Goal: Task Accomplishment & Management: Complete application form

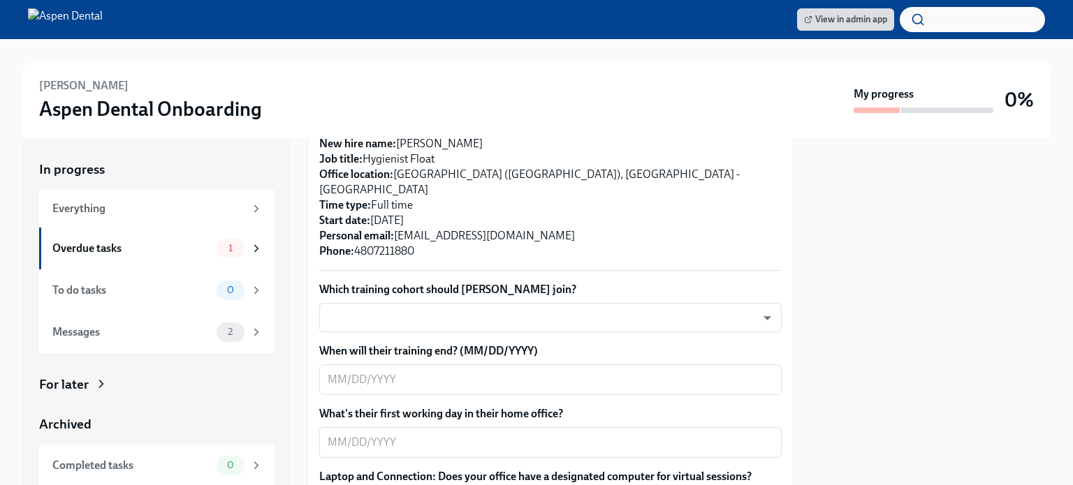
scroll to position [374, 0]
click at [511, 301] on body "View in admin app [PERSON_NAME] Dental Onboarding My progress 0% In progress Ev…" at bounding box center [536, 242] width 1073 height 485
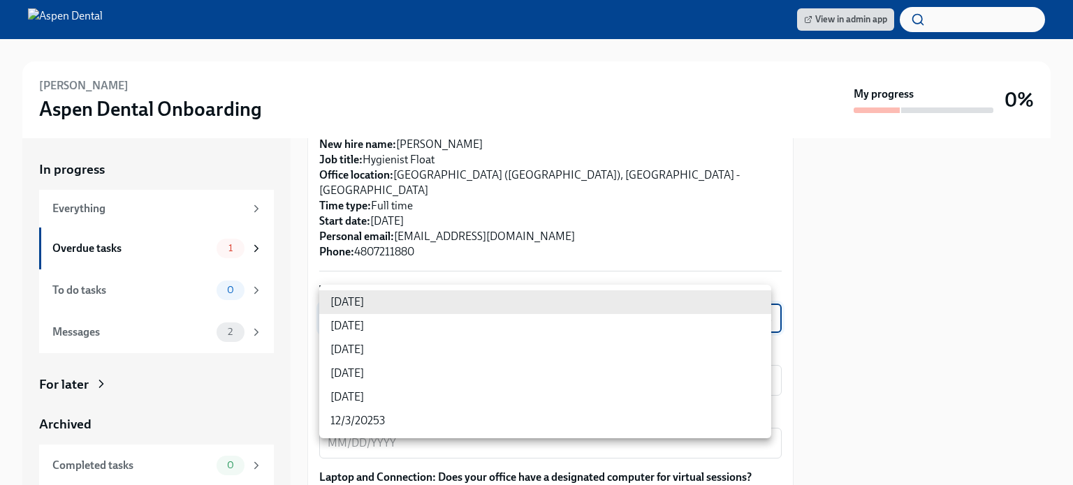
click at [385, 323] on li "[DATE]" at bounding box center [545, 326] width 452 height 24
type input "3nUBSyPo1"
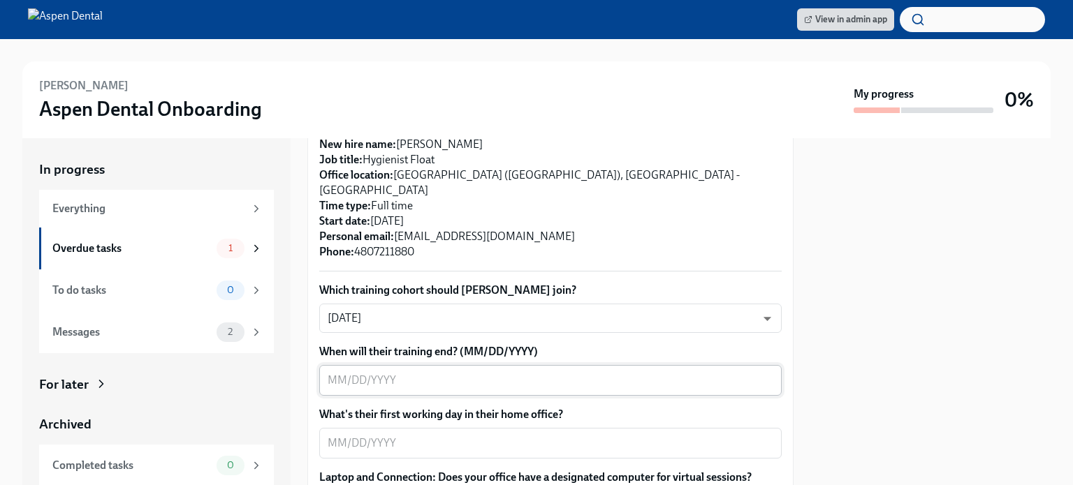
click at [538, 372] on textarea "When will their training end? (MM/DD/YYYY)" at bounding box center [551, 380] width 446 height 17
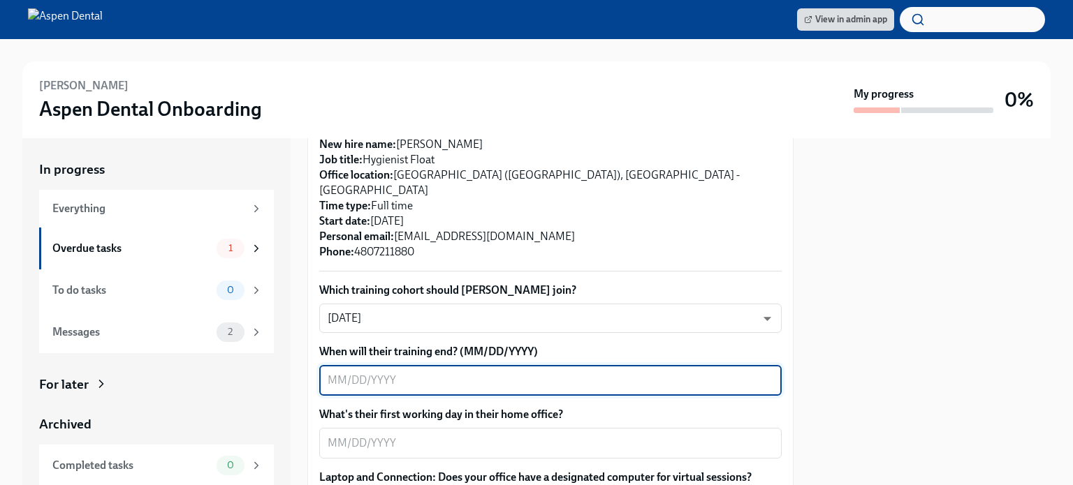
click at [588, 372] on textarea "When will their training end? (MM/DD/YYYY)" at bounding box center [551, 380] width 446 height 17
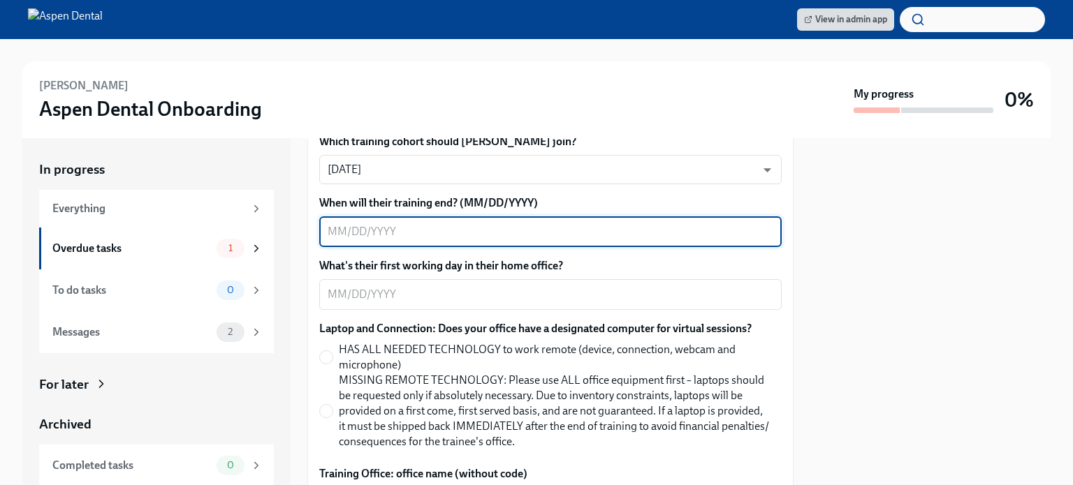
scroll to position [522, 0]
type textarea "[DATE]"
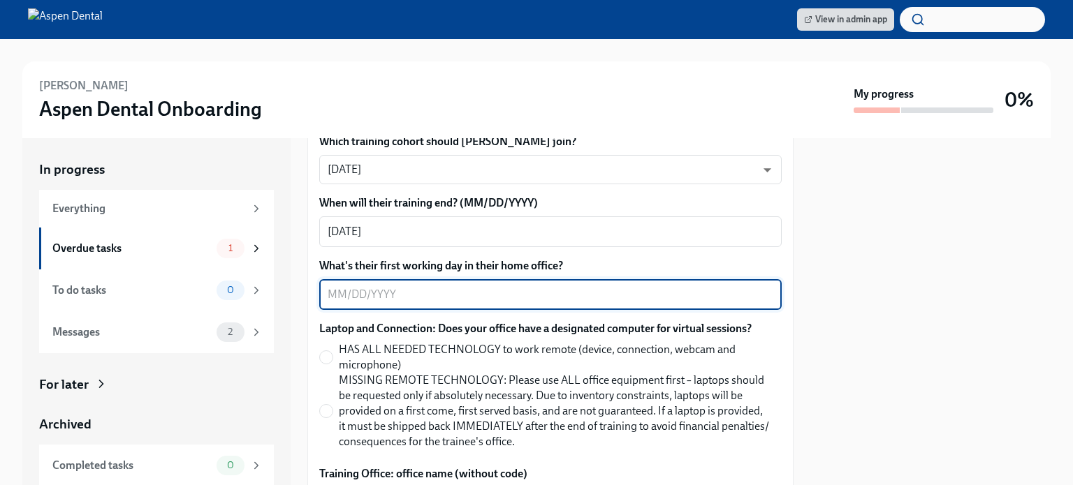
click at [541, 286] on textarea "What's their first working day in their home office?" at bounding box center [551, 294] width 446 height 17
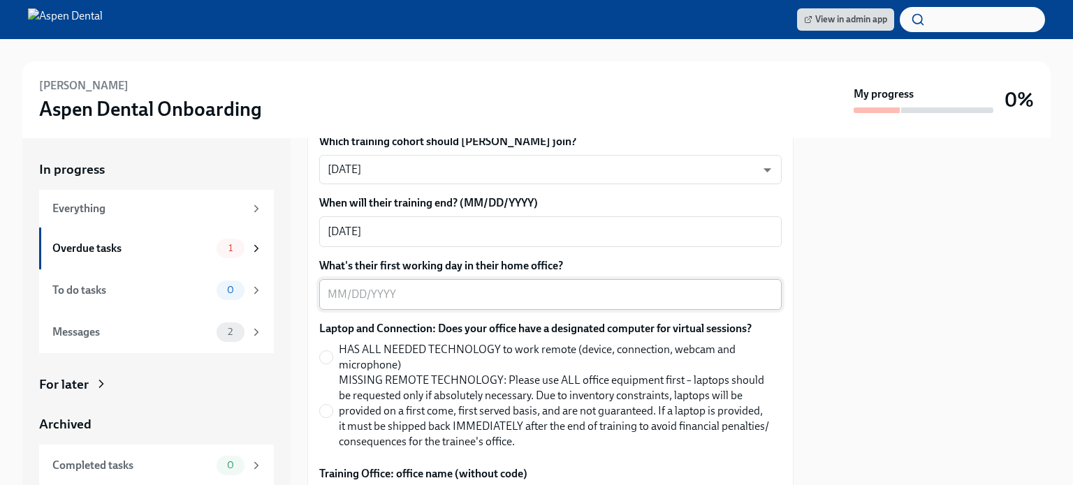
click at [542, 286] on textarea "What's their first working day in their home office?" at bounding box center [551, 294] width 446 height 17
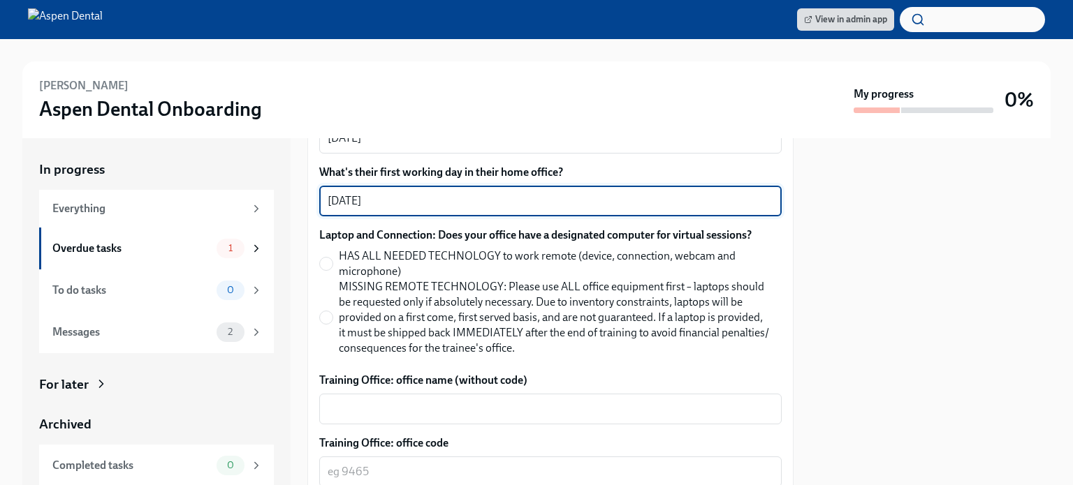
scroll to position [617, 0]
type textarea "[DATE]"
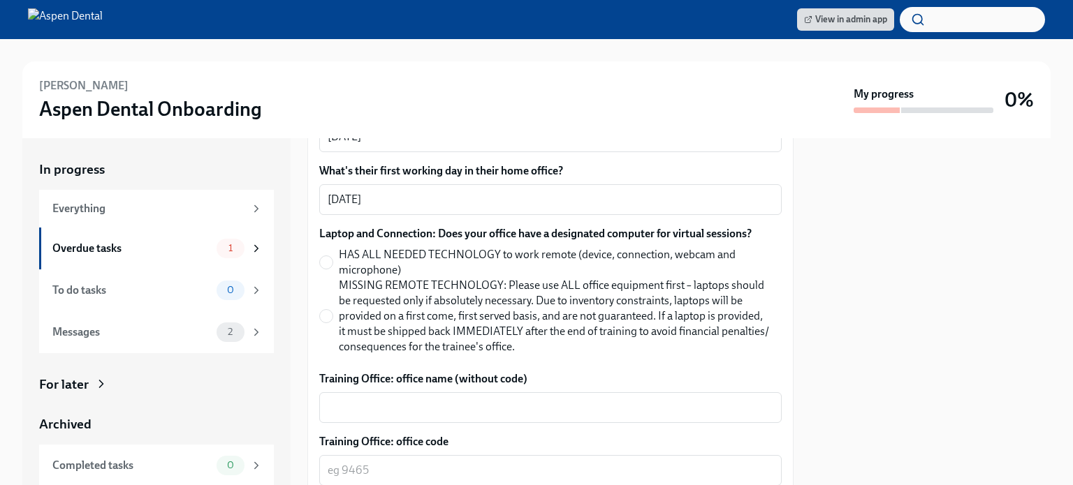
click at [332, 247] on label "HAS ALL NEEDED TECHNOLOGY to work remote (device, connection, webcam and microp…" at bounding box center [544, 262] width 451 height 31
click at [332, 256] on input "HAS ALL NEEDED TECHNOLOGY to work remote (device, connection, webcam and microp…" at bounding box center [326, 262] width 13 height 13
radio input "true"
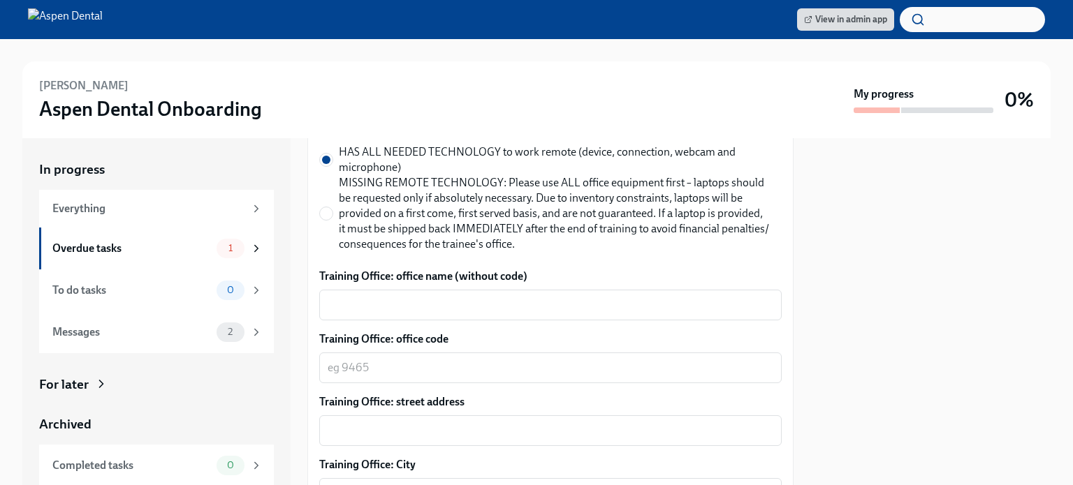
scroll to position [721, 0]
click at [475, 296] on textarea "Training Office: office name (without code)" at bounding box center [551, 304] width 446 height 17
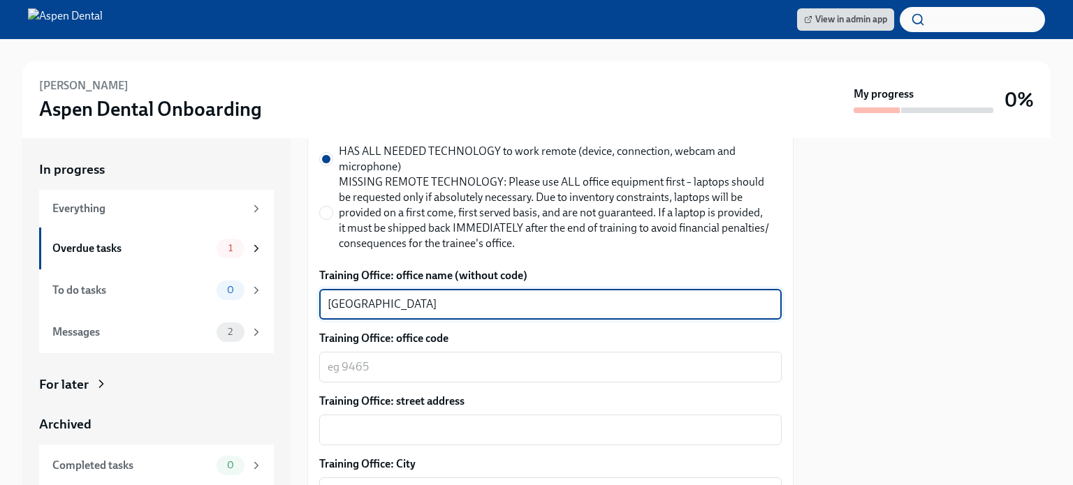
click at [475, 296] on textarea "[GEOGRAPHIC_DATA]" at bounding box center [551, 304] width 446 height 17
type textarea "[GEOGRAPHIC_DATA], [GEOGRAPHIC_DATA]"
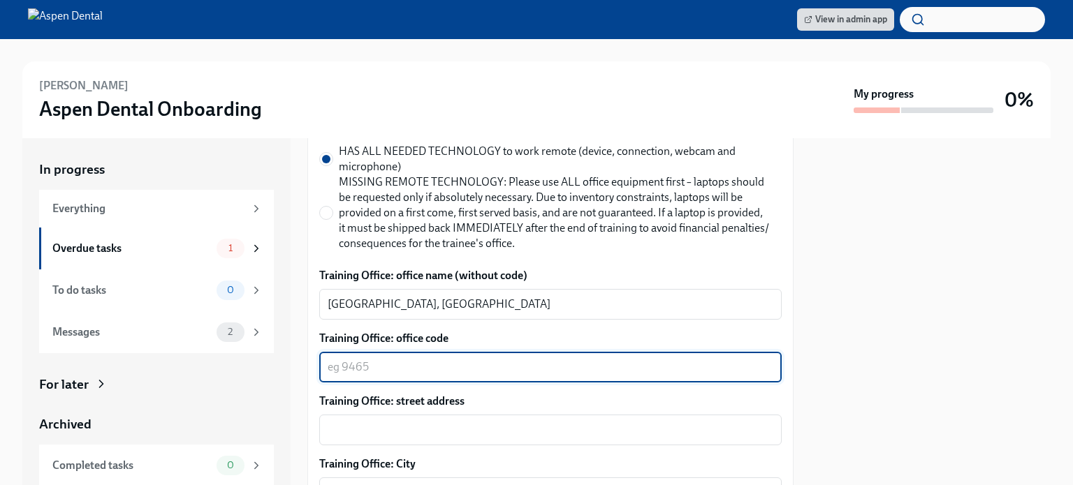
click at [434, 359] on textarea "Training Office: office code" at bounding box center [551, 367] width 446 height 17
type textarea "4324"
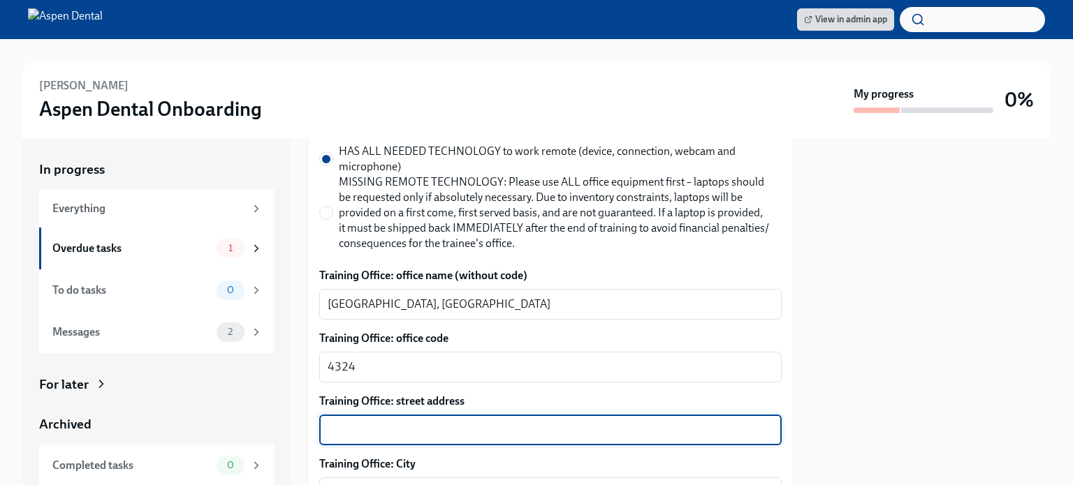
click at [435, 422] on textarea "Training Office: street address" at bounding box center [551, 430] width 446 height 17
type textarea "2405 W Apache Trail"
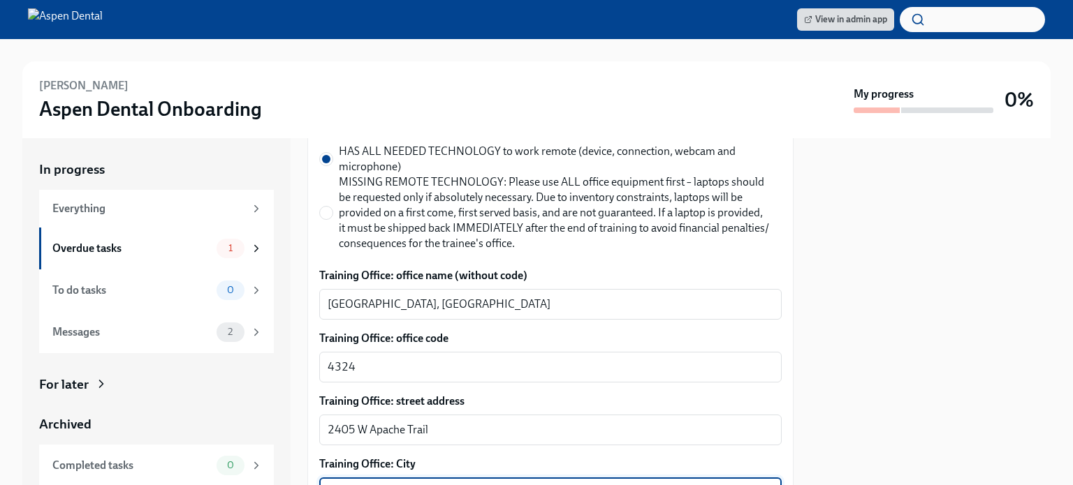
click at [436, 485] on textarea "Training Office: City" at bounding box center [551, 493] width 446 height 17
type textarea "Apache Junction"
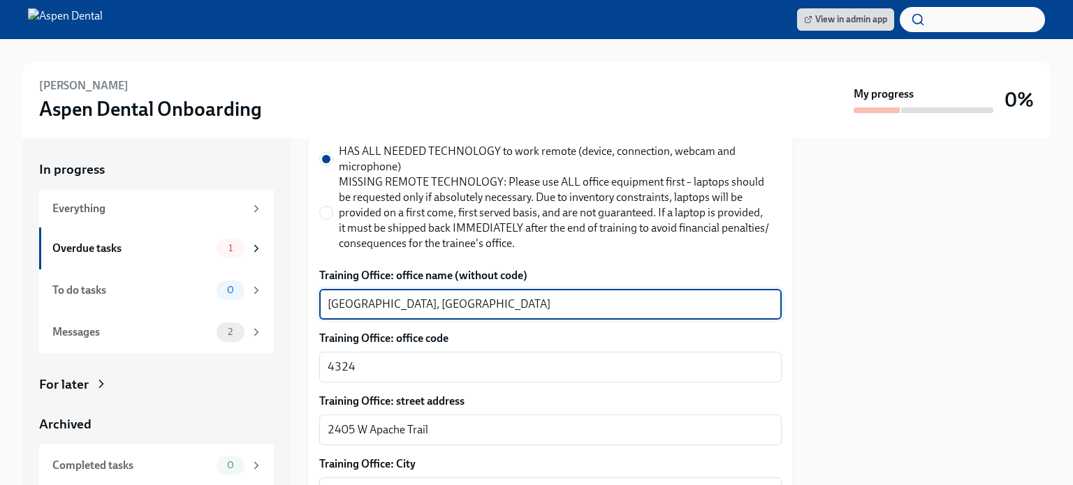
click at [455, 297] on textarea "Apache Junction, AZ" at bounding box center [551, 304] width 446 height 17
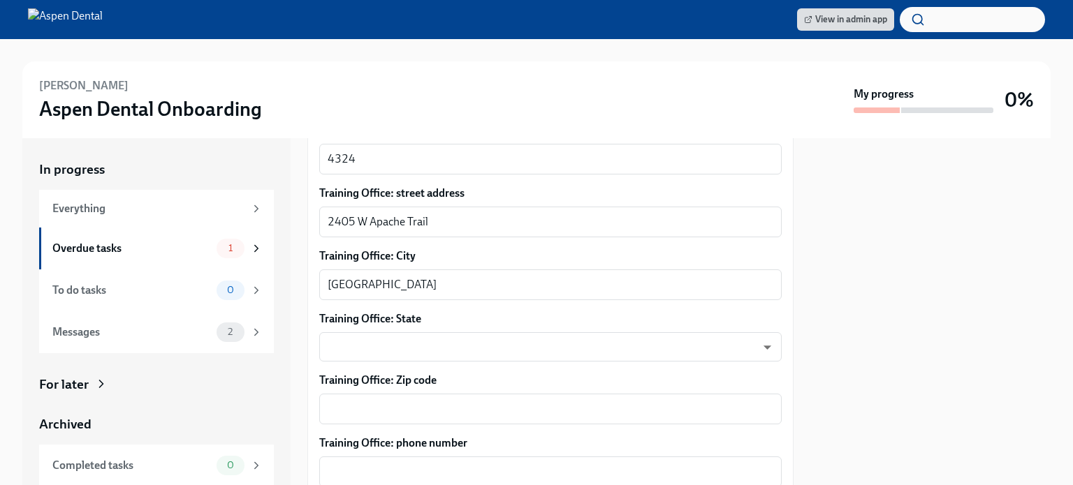
scroll to position [940, 0]
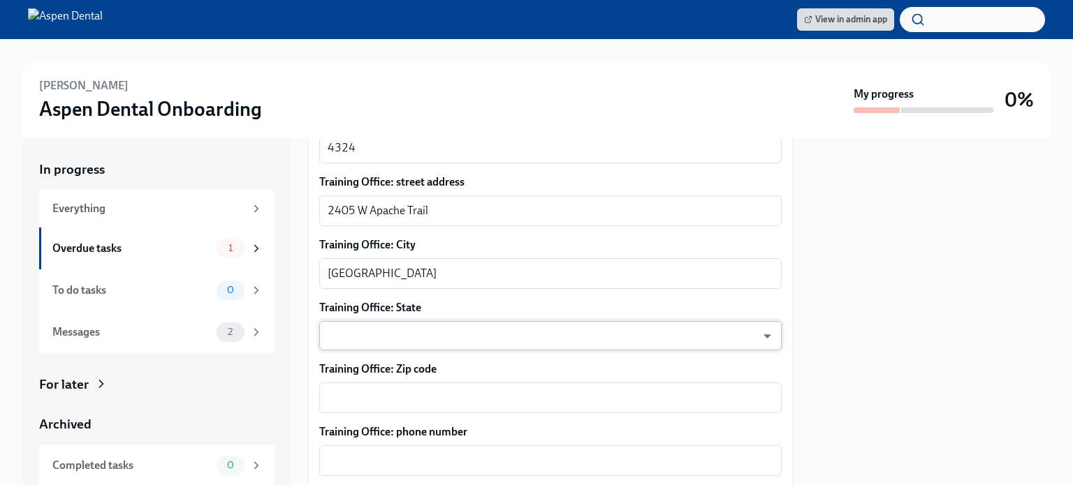
type textarea "Apache Junction"
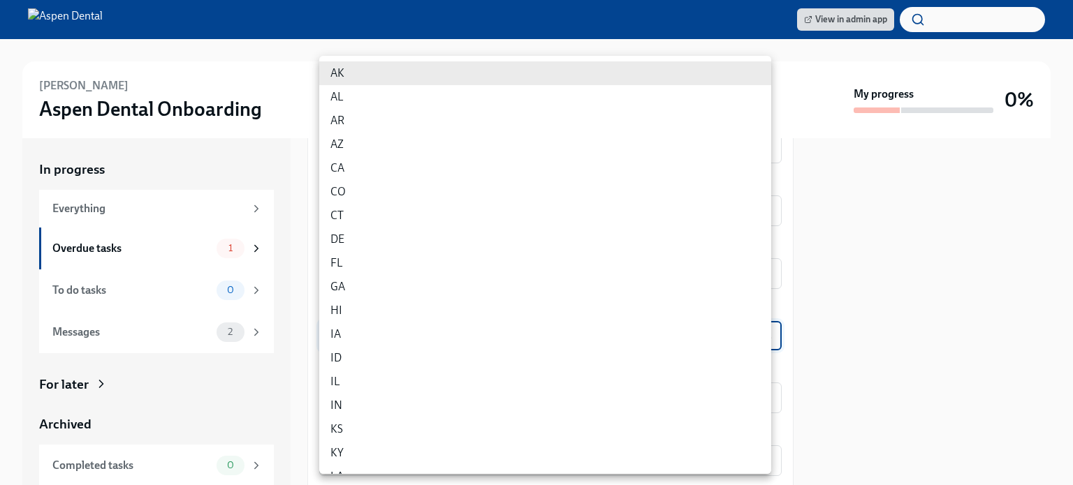
click at [450, 312] on body "View in admin app Anna Caffall Aspen Dental Onboarding My progress 0% In progre…" at bounding box center [536, 242] width 1073 height 485
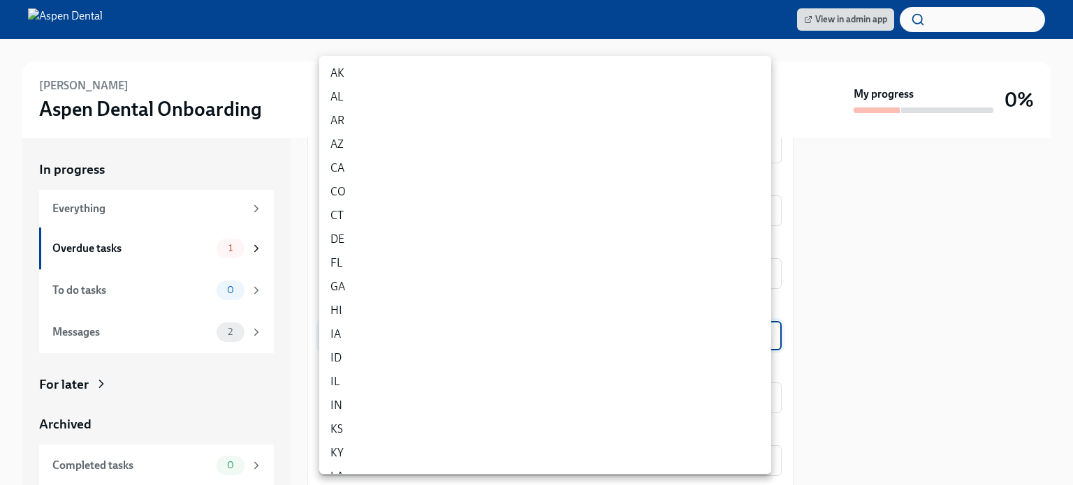
click at [353, 149] on li "AZ" at bounding box center [545, 145] width 452 height 24
type input "wKC9YTiGl"
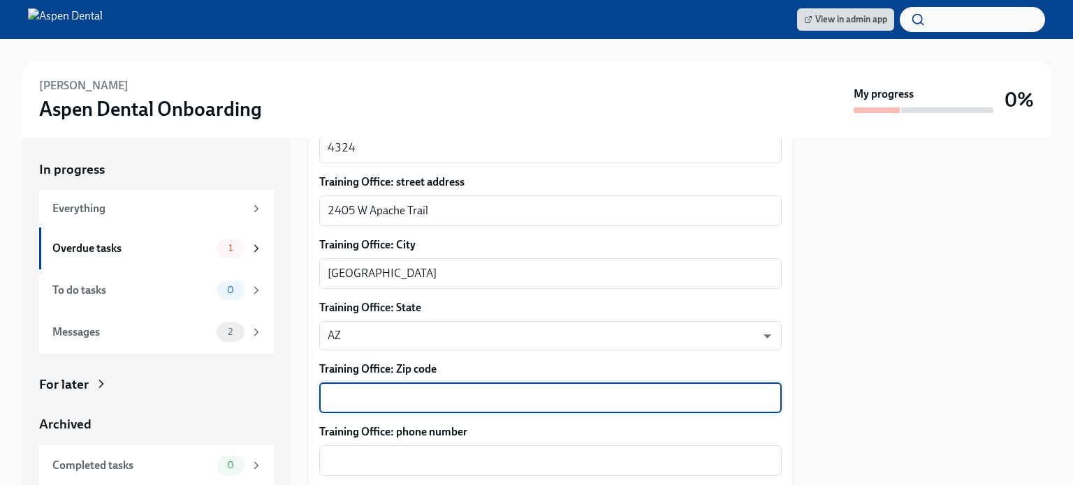
click at [410, 390] on textarea "Training Office: Zip code" at bounding box center [551, 398] width 446 height 17
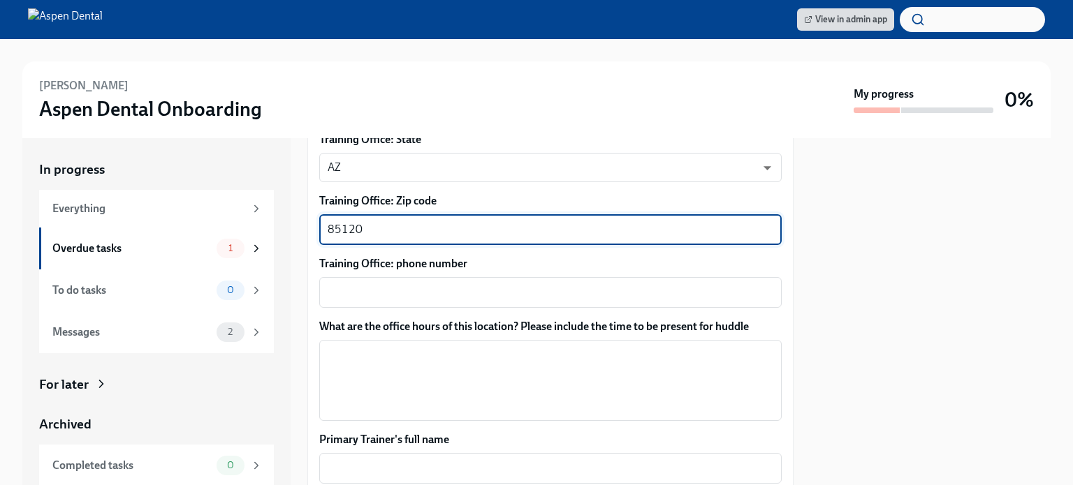
scroll to position [1091, 0]
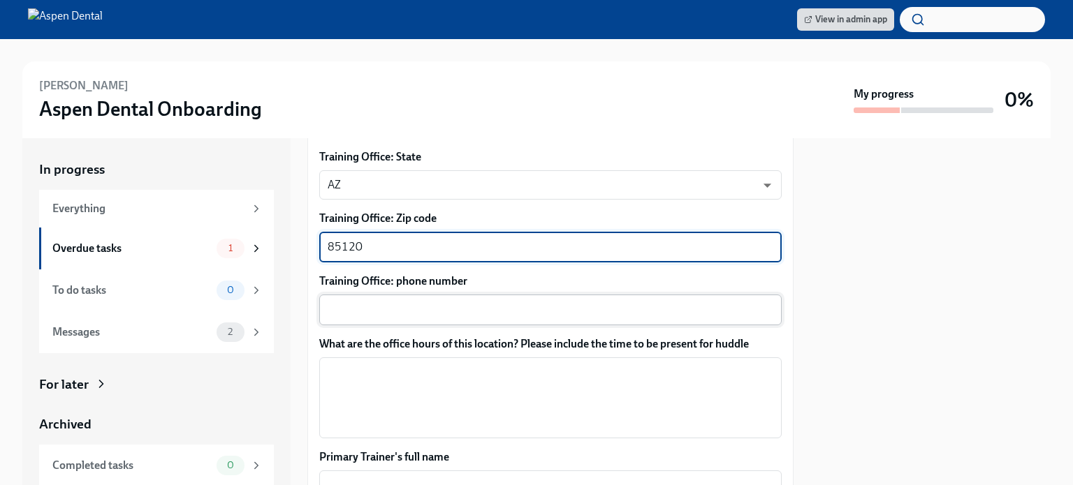
type textarea "85120"
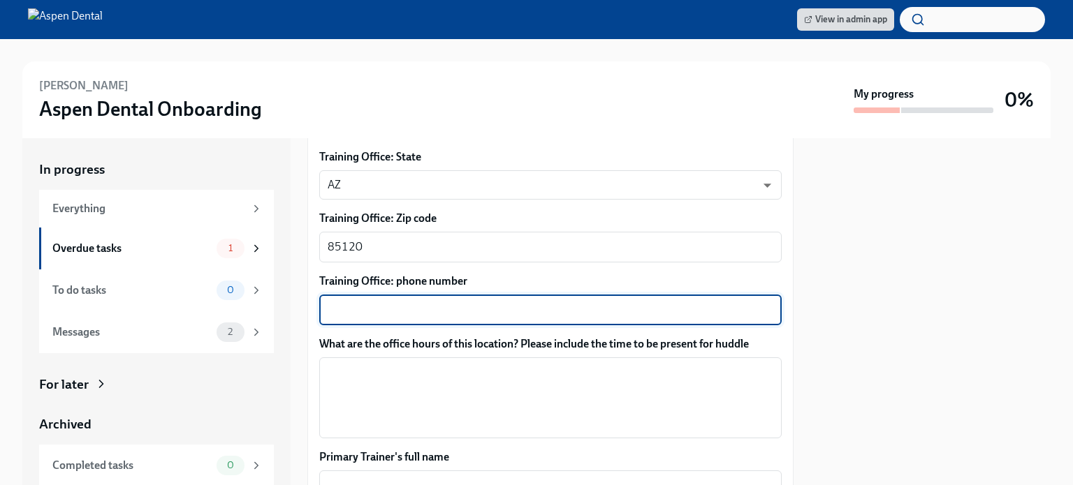
click at [402, 302] on textarea "Training Office: phone number" at bounding box center [551, 310] width 446 height 17
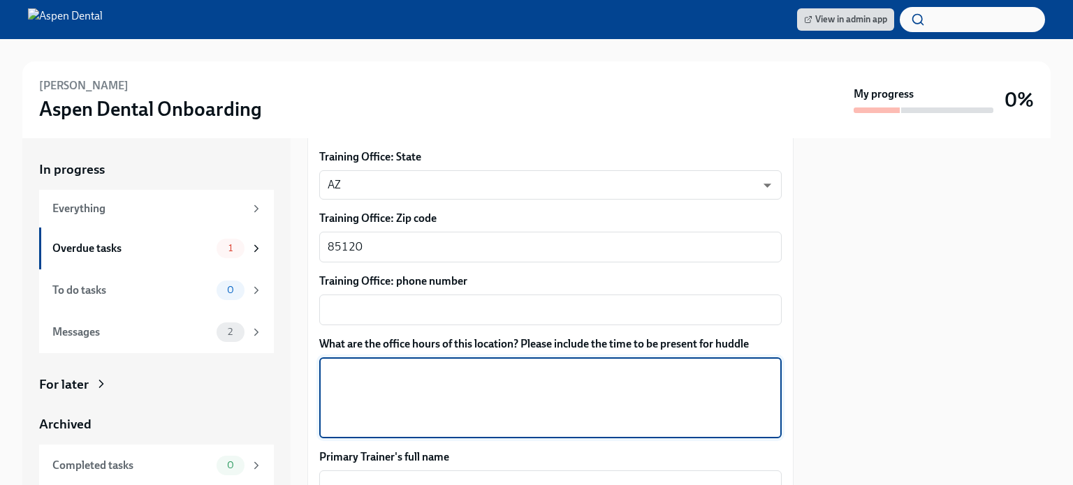
click at [434, 384] on textarea "What are the office hours of this location? Please include the time to be prese…" at bounding box center [551, 398] width 446 height 67
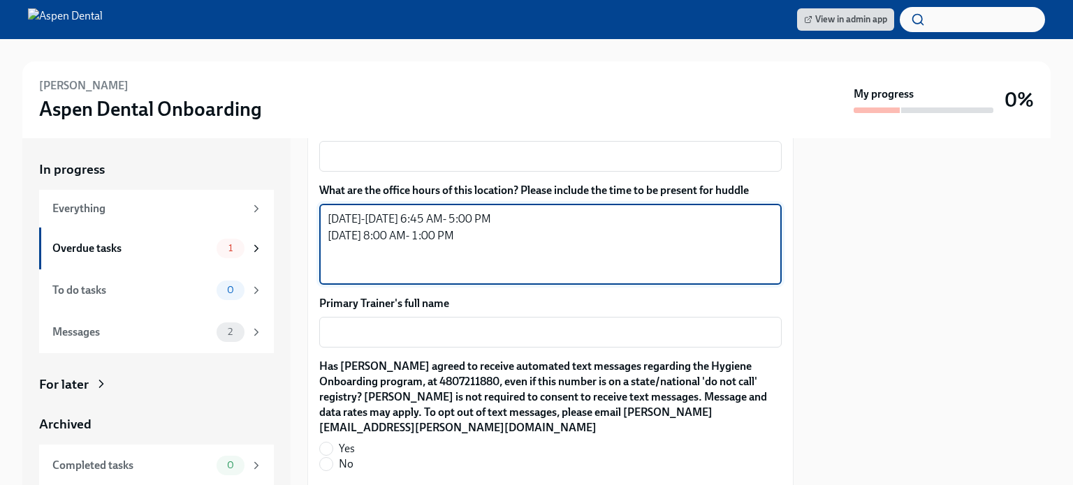
scroll to position [1242, 0]
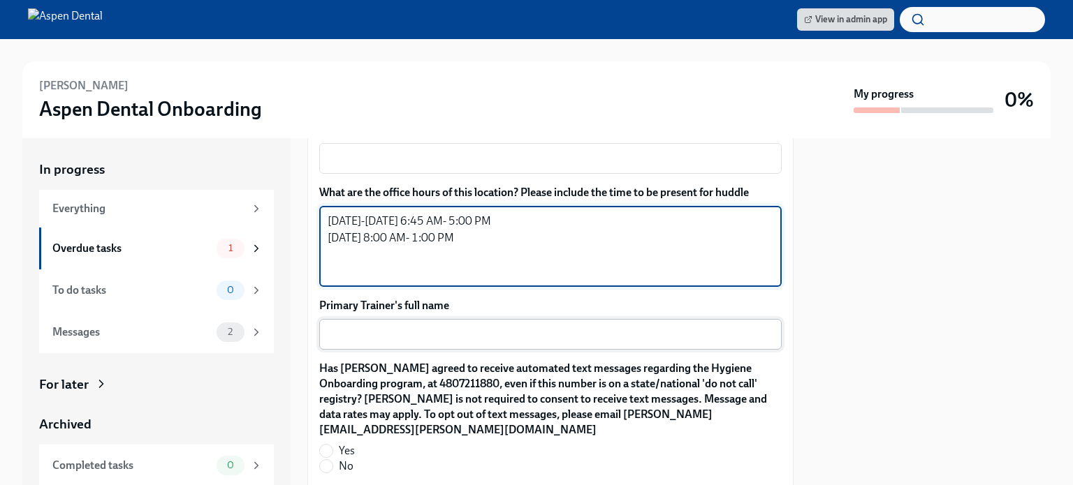
type textarea "Monday-Thursday 6:45 AM- 5:00 PM Friday 8:00 AM- 1:00 PM"
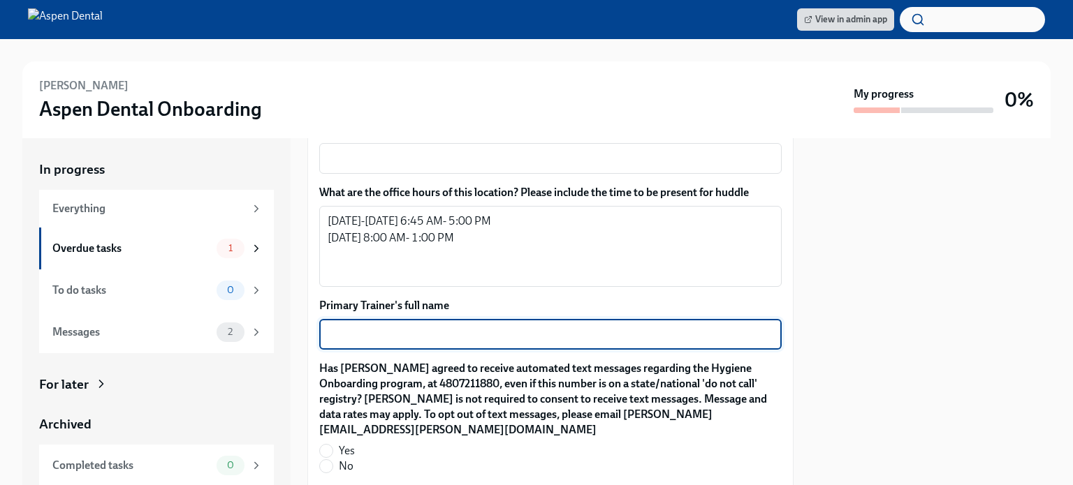
click at [422, 326] on textarea "Primary Trainer's full name" at bounding box center [551, 334] width 446 height 17
type textarea "j"
type textarea "Jasmine Galbreath"
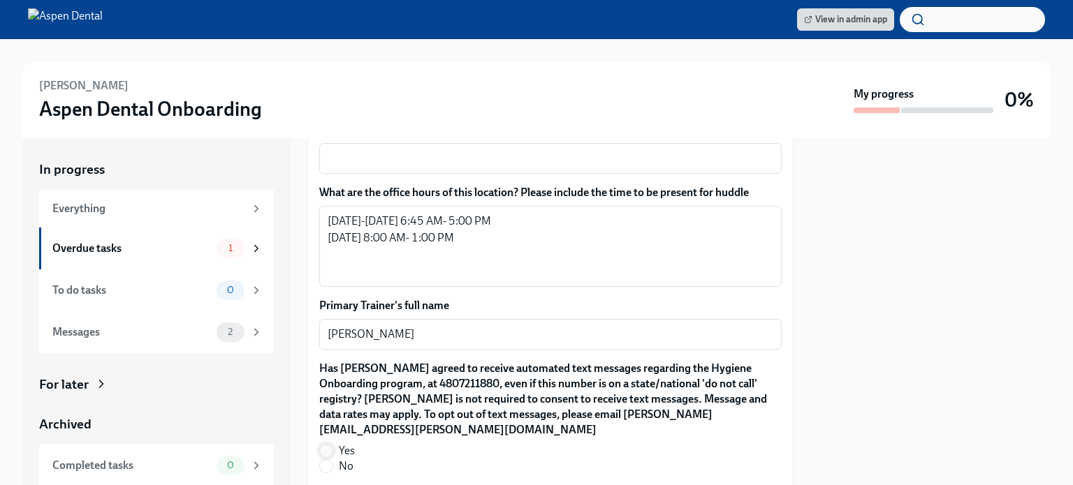
click at [332, 445] on input "Yes" at bounding box center [326, 451] width 13 height 13
radio input "true"
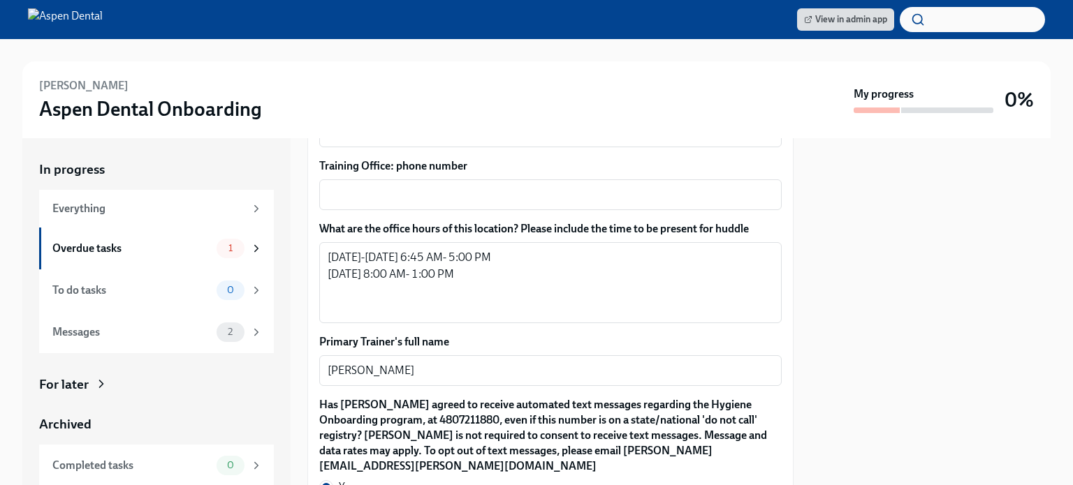
scroll to position [1138, 0]
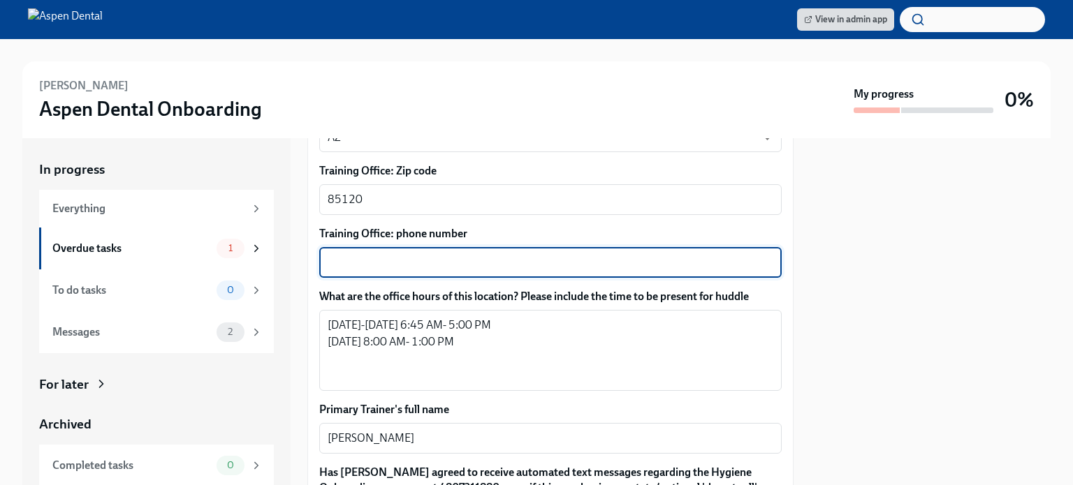
click at [550, 254] on textarea "Training Office: phone number" at bounding box center [551, 262] width 446 height 17
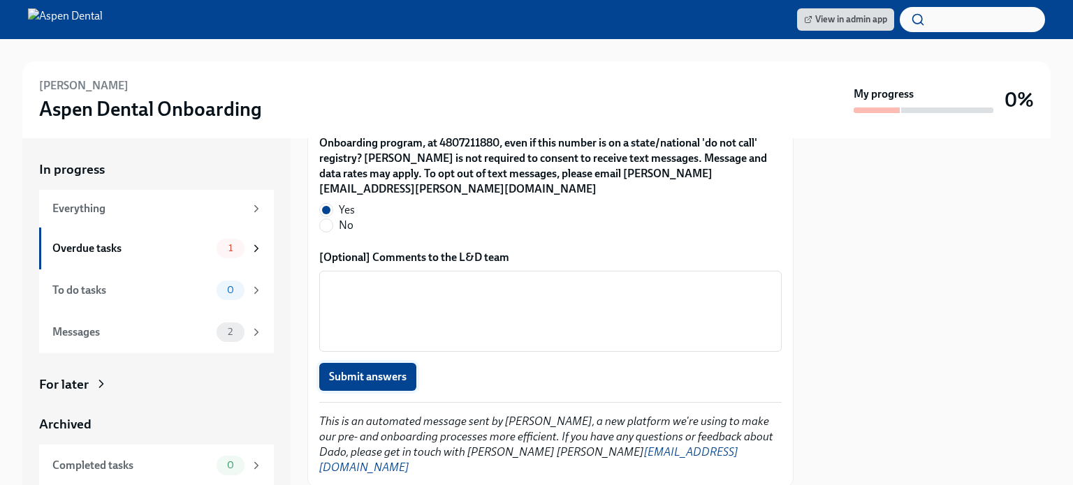
type textarea "480-477-5182"
click at [393, 370] on span "Submit answers" at bounding box center [368, 377] width 78 height 14
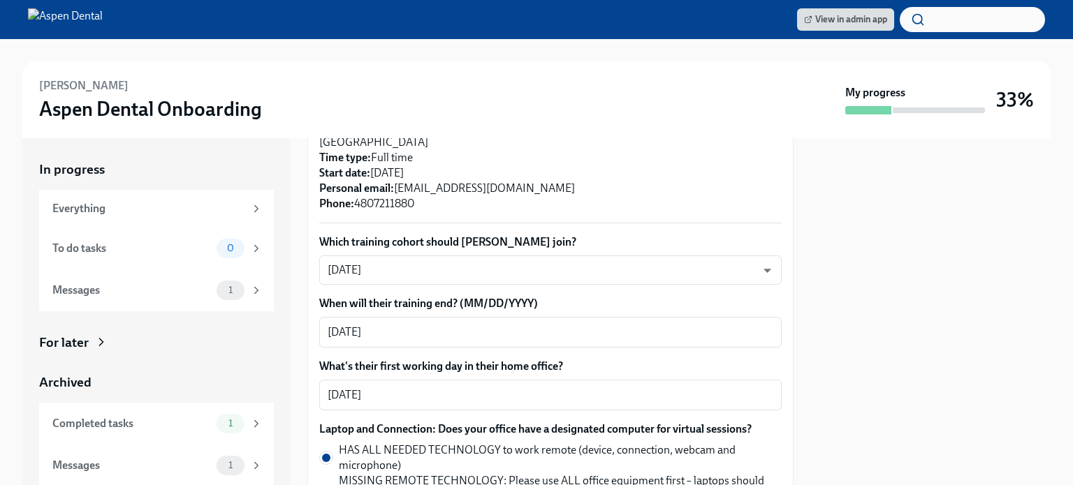
scroll to position [0, 0]
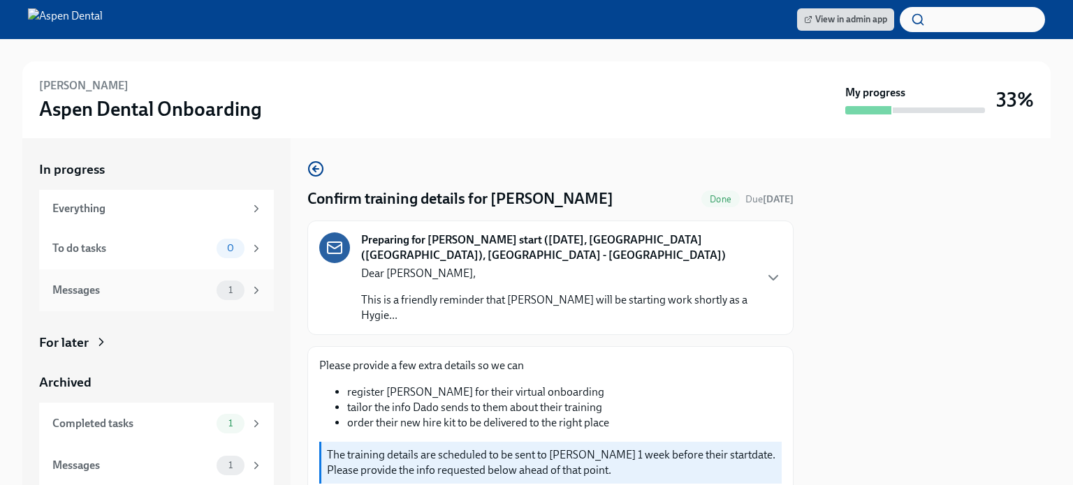
click at [149, 292] on div "Messages" at bounding box center [131, 290] width 159 height 15
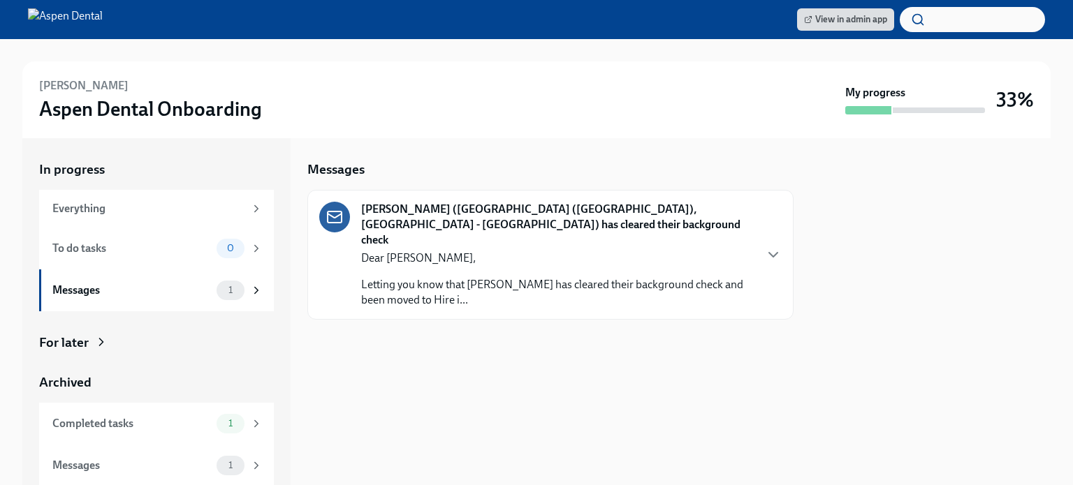
click at [527, 277] on p "Letting you know that Anna has cleared their background check and been moved to…" at bounding box center [557, 292] width 392 height 31
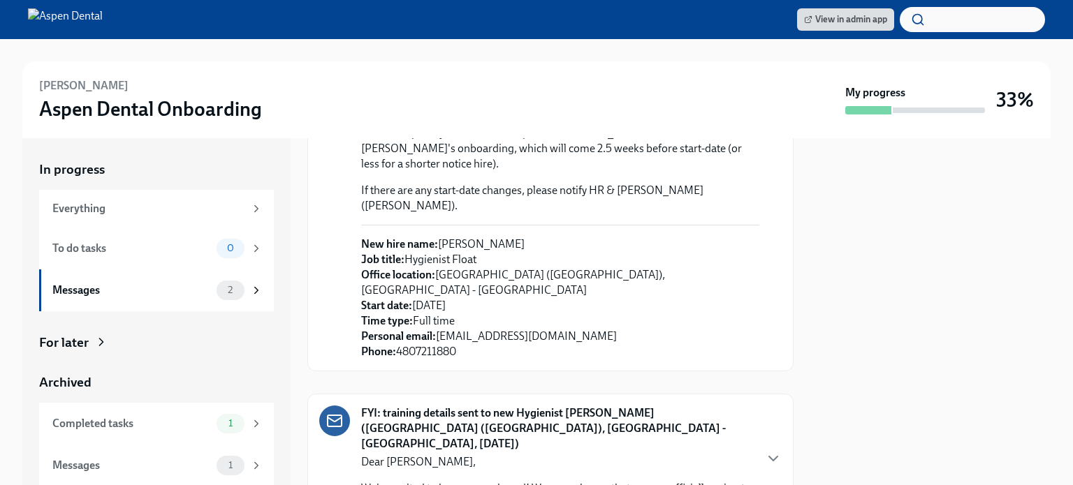
scroll to position [245, 0]
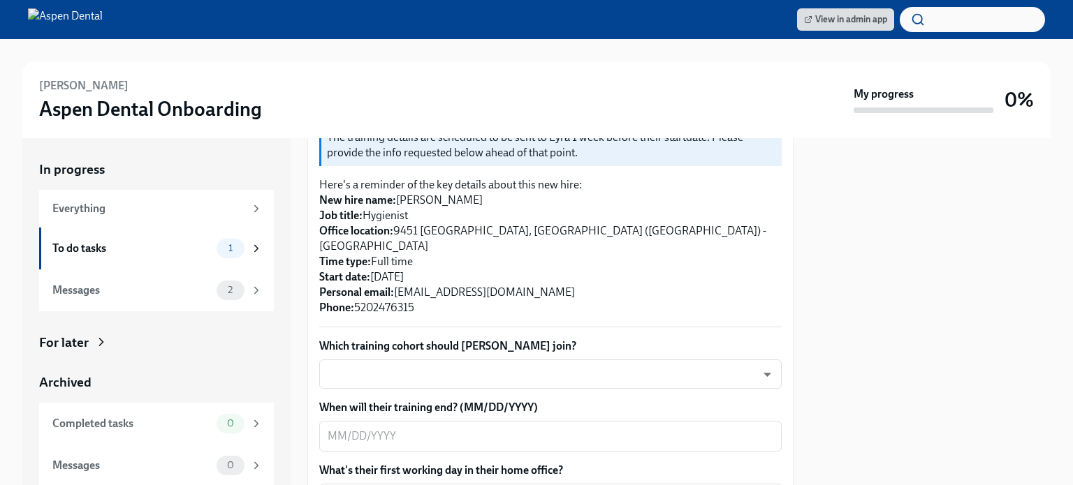
scroll to position [330, 0]
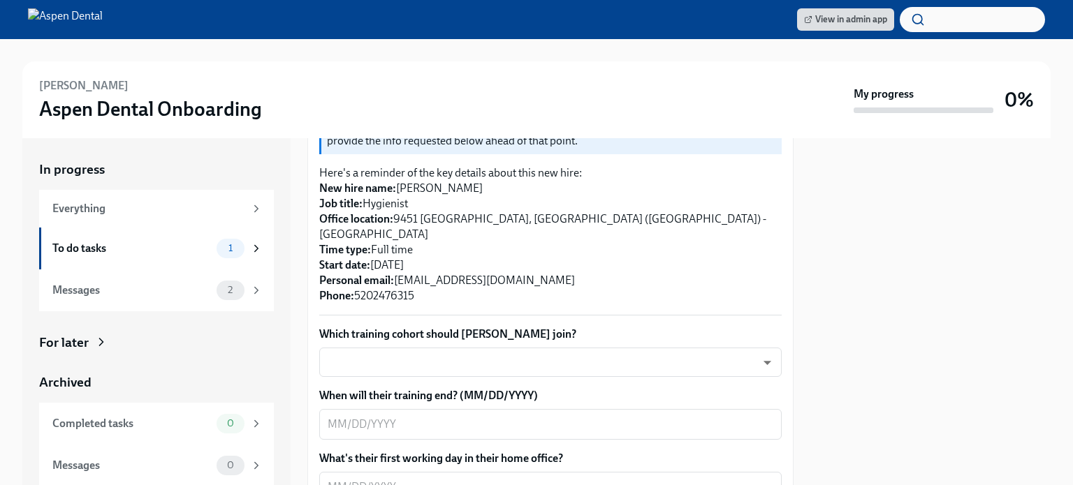
click at [474, 330] on div "Which training cohort should [PERSON_NAME] join? ​ ​" at bounding box center [550, 352] width 462 height 50
click at [474, 339] on body "View in admin app [PERSON_NAME] Dental Onboarding My progress 0% In progress Ev…" at bounding box center [536, 242] width 1073 height 485
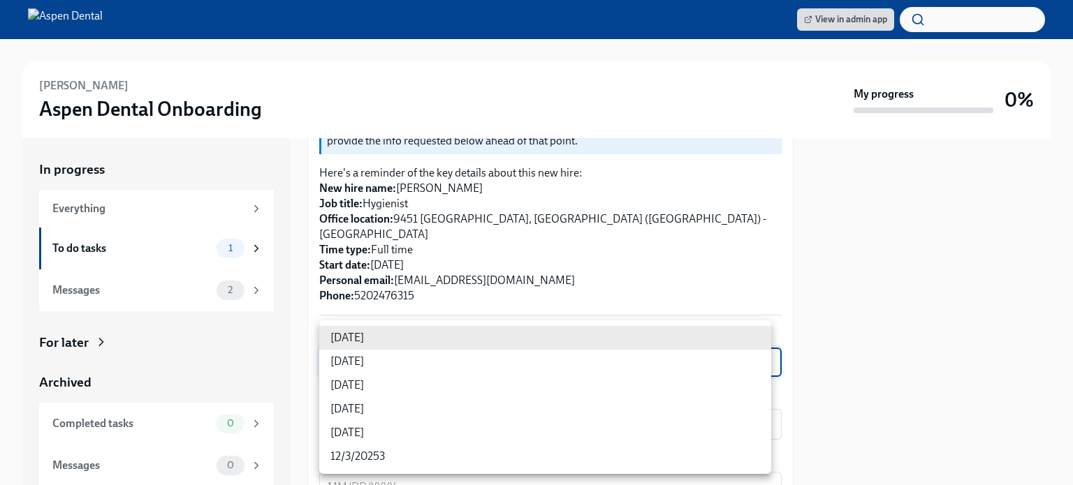
click at [368, 356] on li "[DATE]" at bounding box center [545, 362] width 452 height 24
type input "3nUBSyPo1"
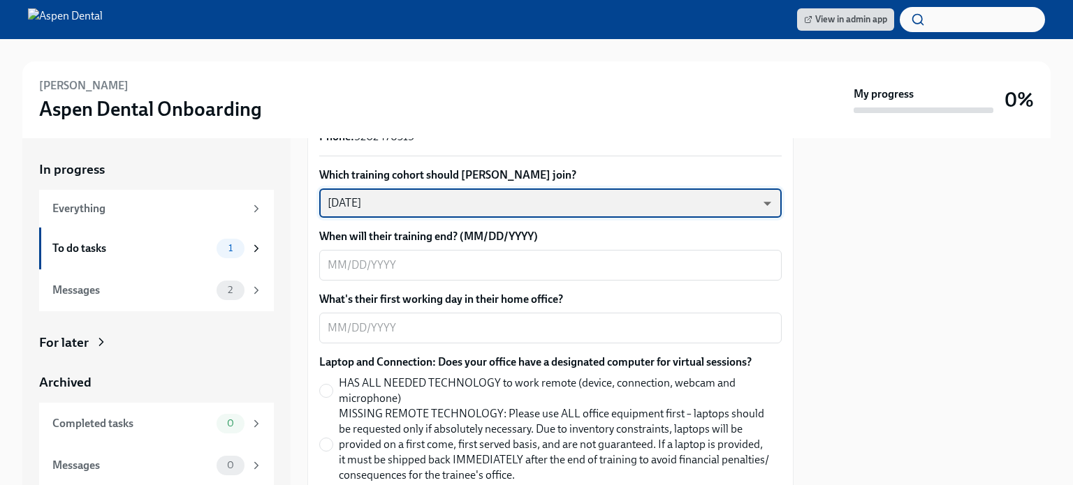
scroll to position [490, 0]
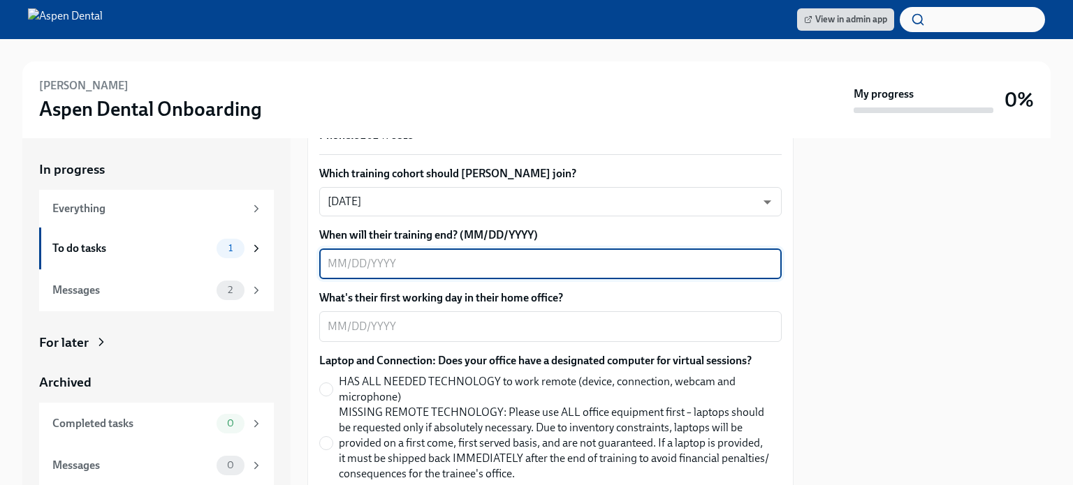
click at [553, 256] on textarea "When will their training end? (MM/DD/YYYY)" at bounding box center [551, 264] width 446 height 17
type textarea "[DATE]"
click at [550, 318] on textarea "What's their first working day in their home office?" at bounding box center [551, 326] width 446 height 17
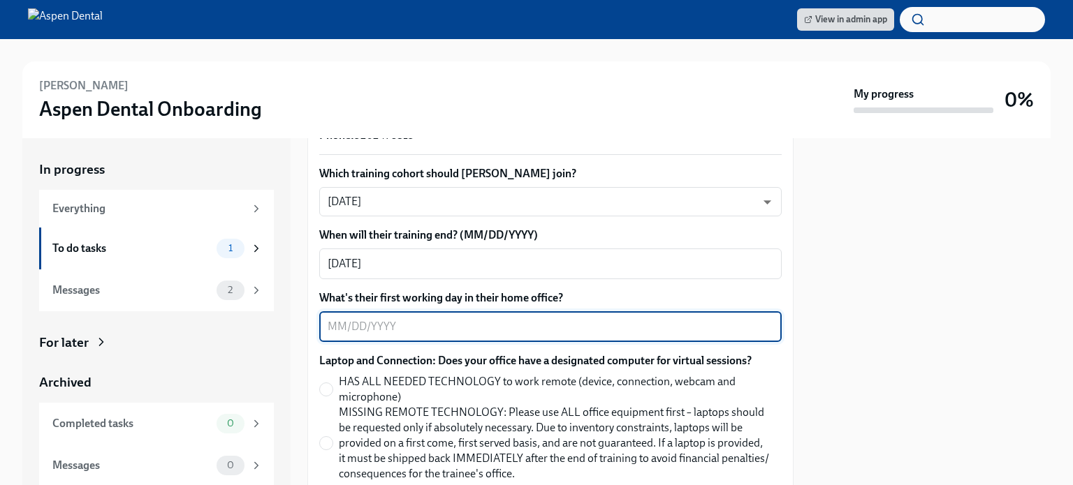
click at [552, 318] on textarea "What's their first working day in their home office?" at bounding box center [551, 326] width 446 height 17
type textarea "[DATE]"
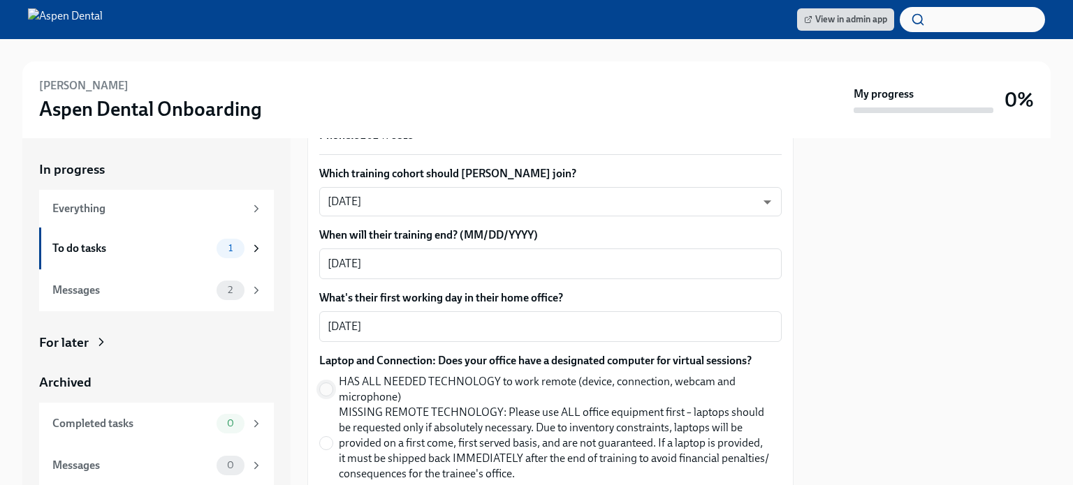
click at [325, 383] on input "HAS ALL NEEDED TECHNOLOGY to work remote (device, connection, webcam and microp…" at bounding box center [326, 389] width 13 height 13
radio input "true"
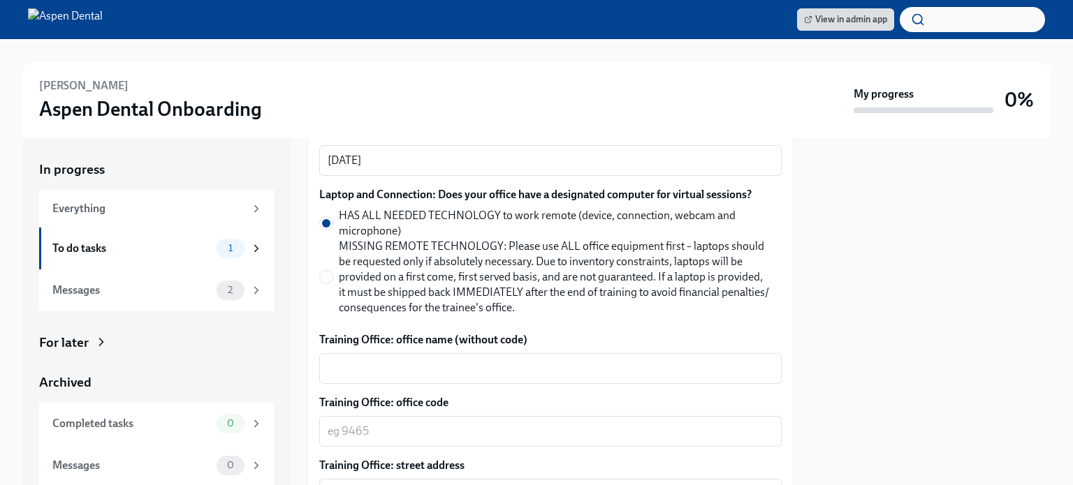
scroll to position [759, 0]
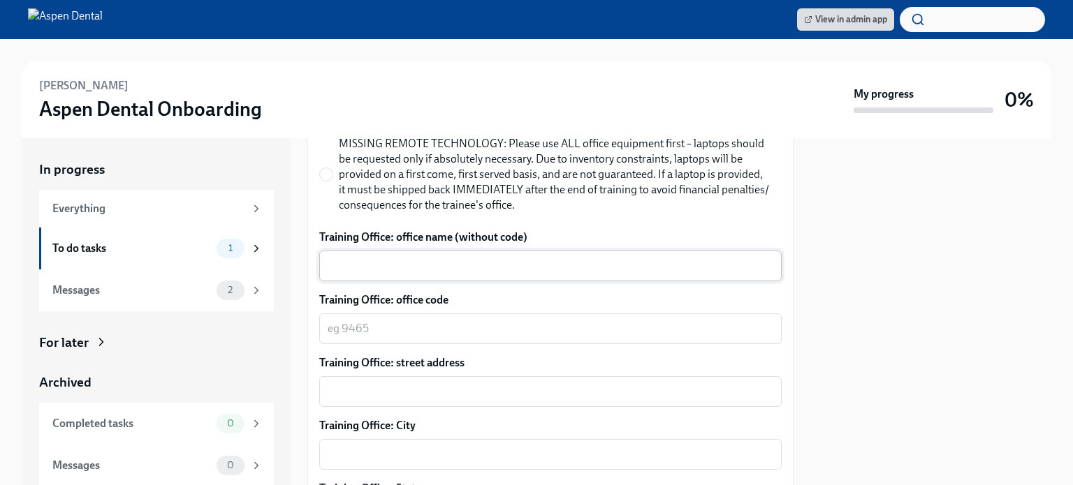
click at [427, 258] on textarea "Training Office: office name (without code)" at bounding box center [551, 266] width 446 height 17
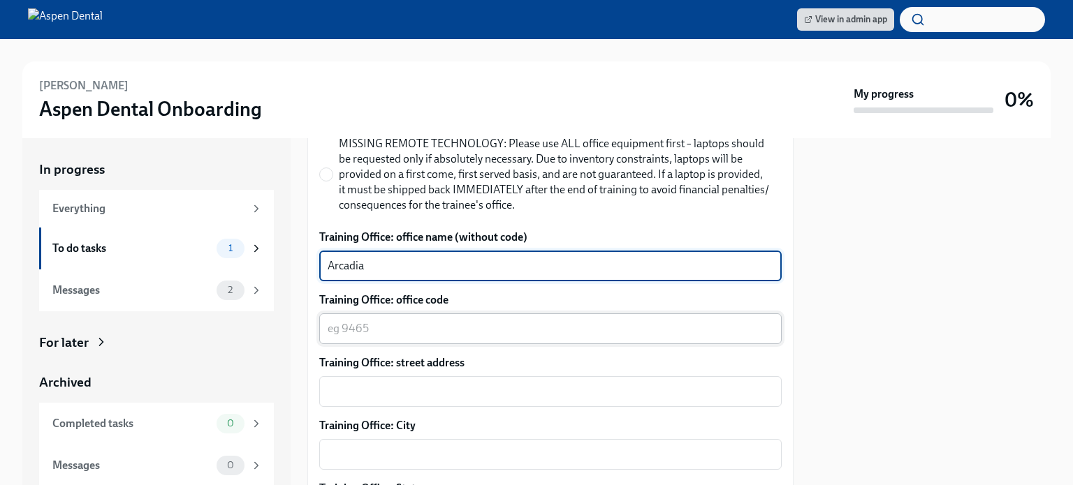
type textarea "Arcadia"
click at [401, 322] on div "x ​" at bounding box center [550, 329] width 462 height 31
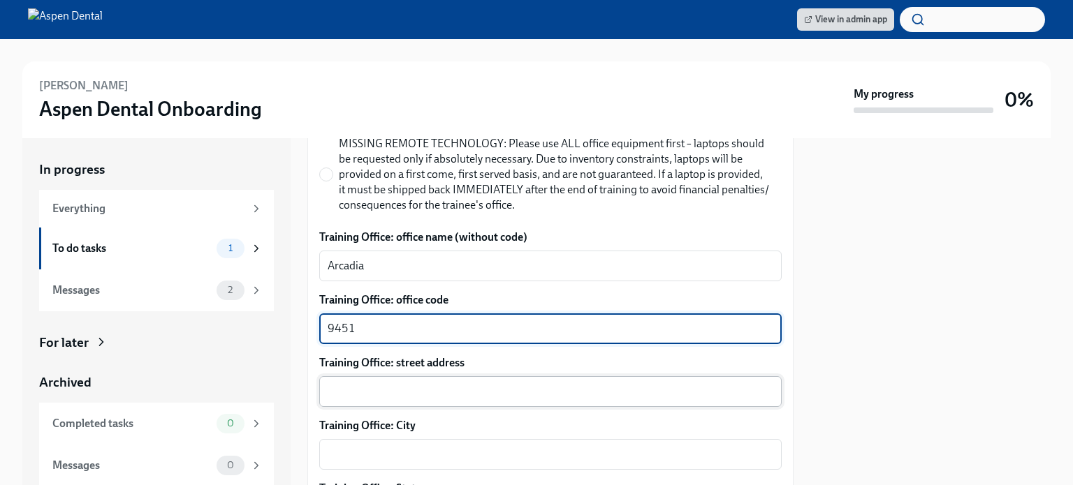
type textarea "9451"
click at [404, 383] on textarea "Training Office: street address" at bounding box center [551, 391] width 446 height 17
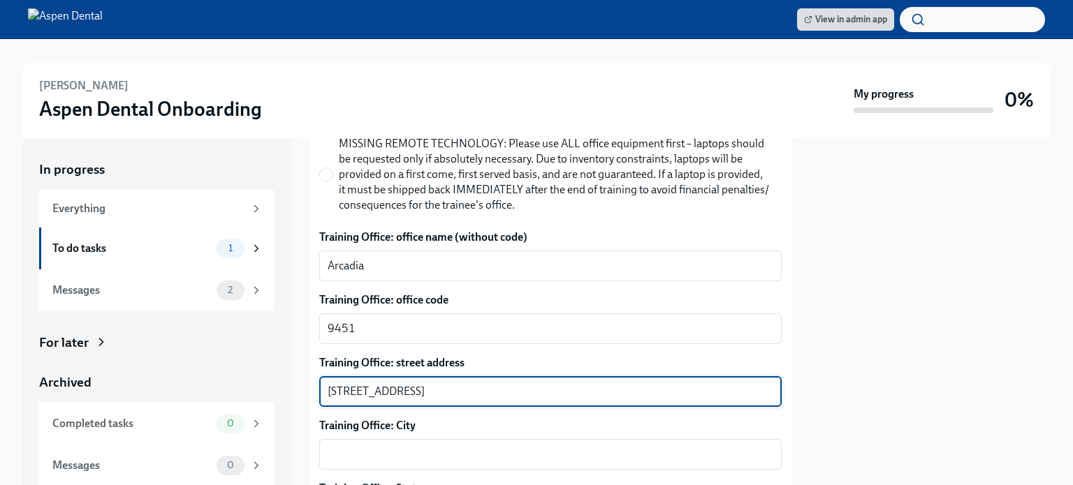
type textarea "[STREET_ADDRESS]"
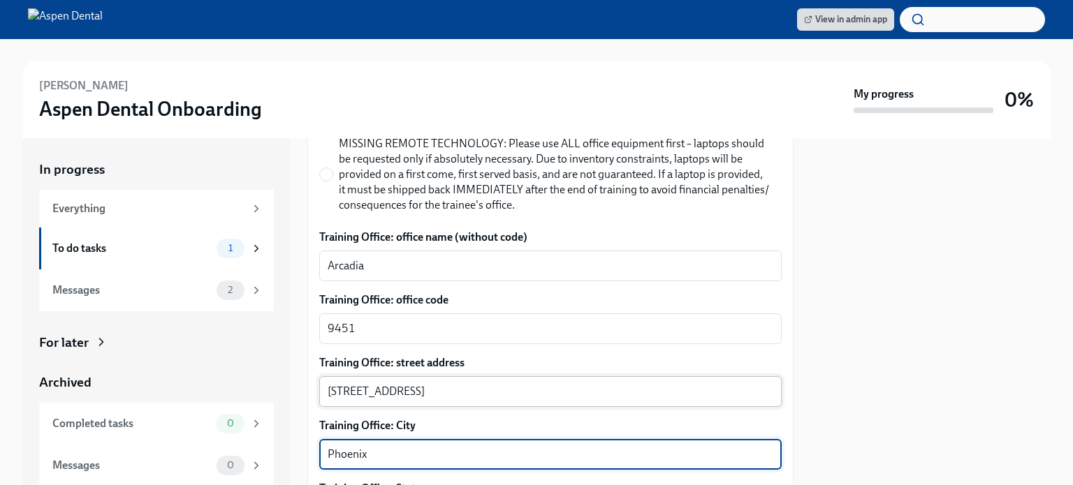
type textarea "Phoenix"
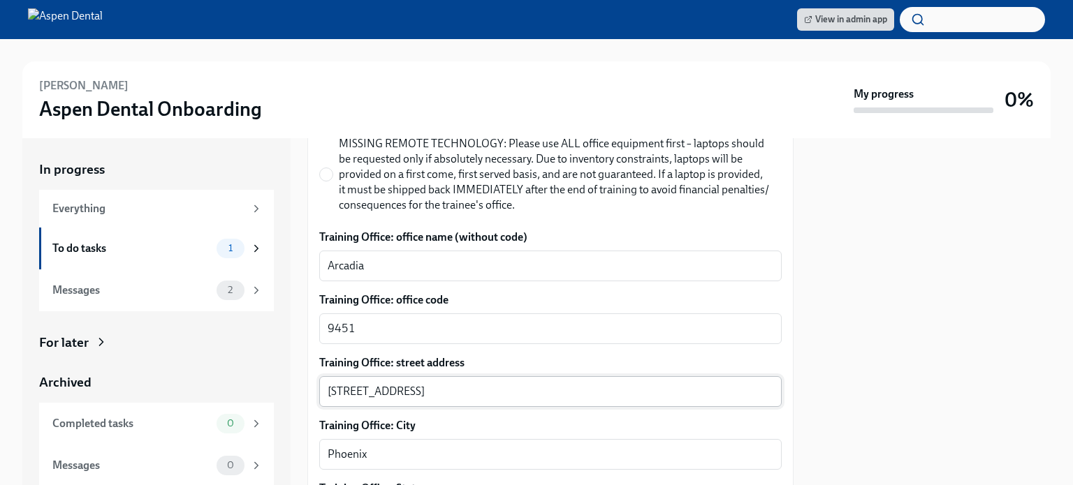
scroll to position [948, 0]
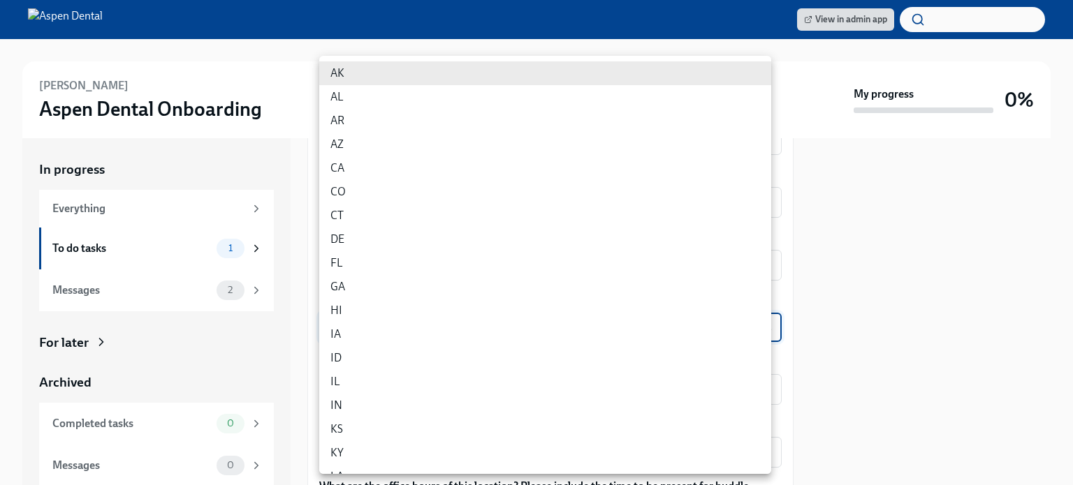
click at [457, 315] on body "View in admin app [PERSON_NAME] Dental Onboarding My progress 0% In progress Ev…" at bounding box center [536, 242] width 1073 height 485
click at [352, 145] on li "AZ" at bounding box center [545, 145] width 452 height 24
type input "wKC9YTiGl"
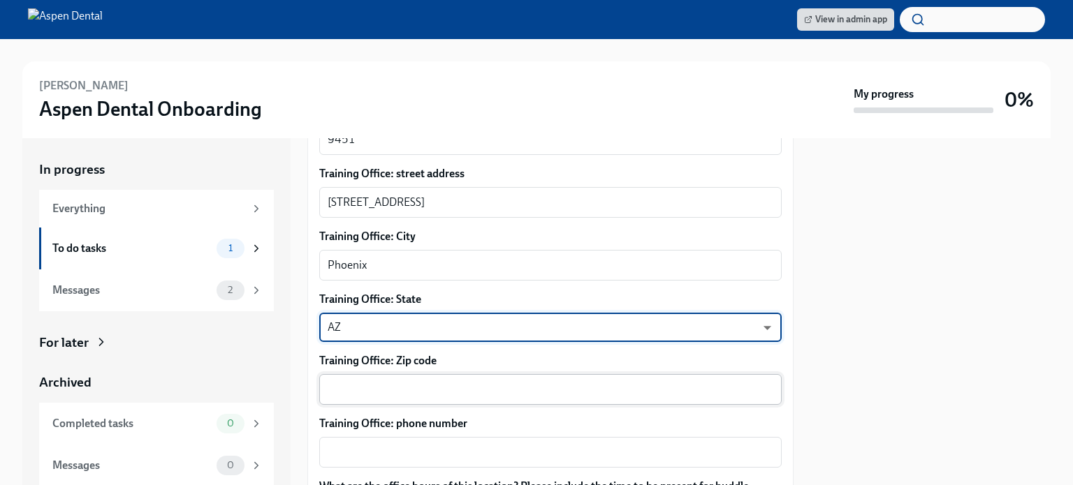
click at [419, 381] on textarea "Training Office: Zip code" at bounding box center [551, 389] width 446 height 17
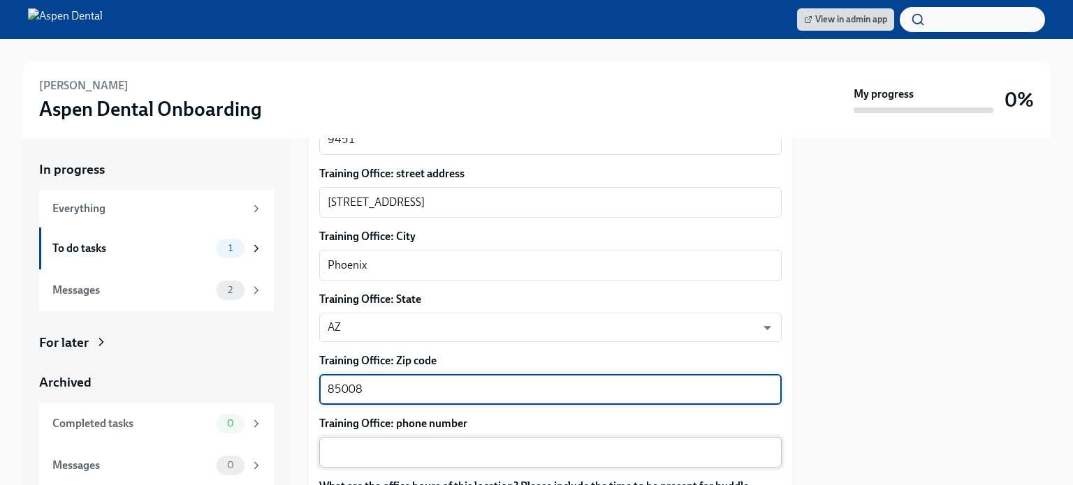
type textarea "85008"
click at [441, 444] on textarea "Training Office: phone number" at bounding box center [551, 452] width 446 height 17
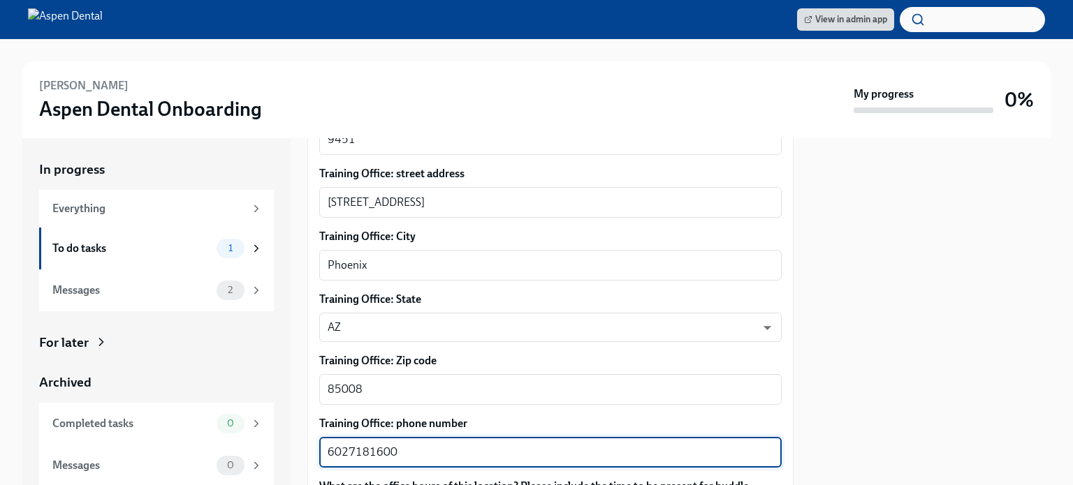
type textarea "6027181600"
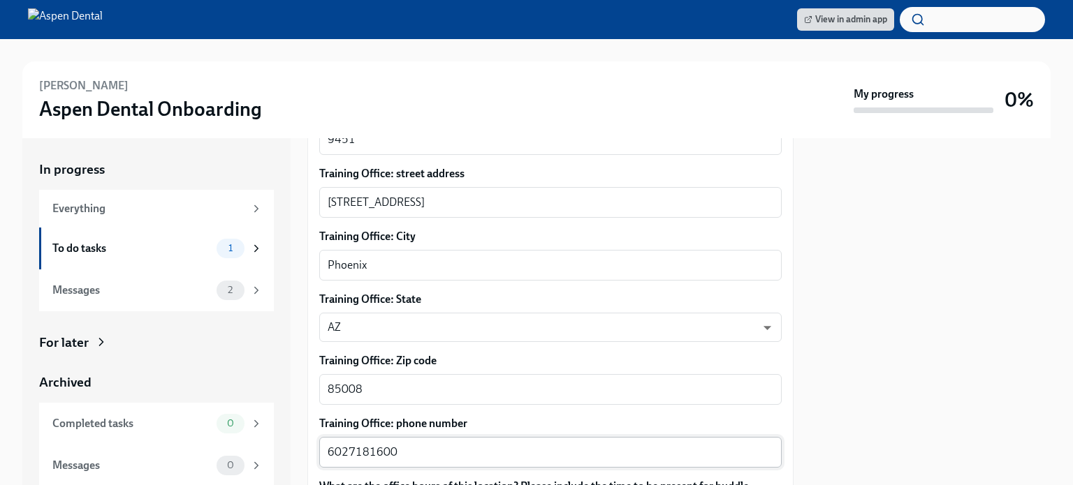
scroll to position [1136, 0]
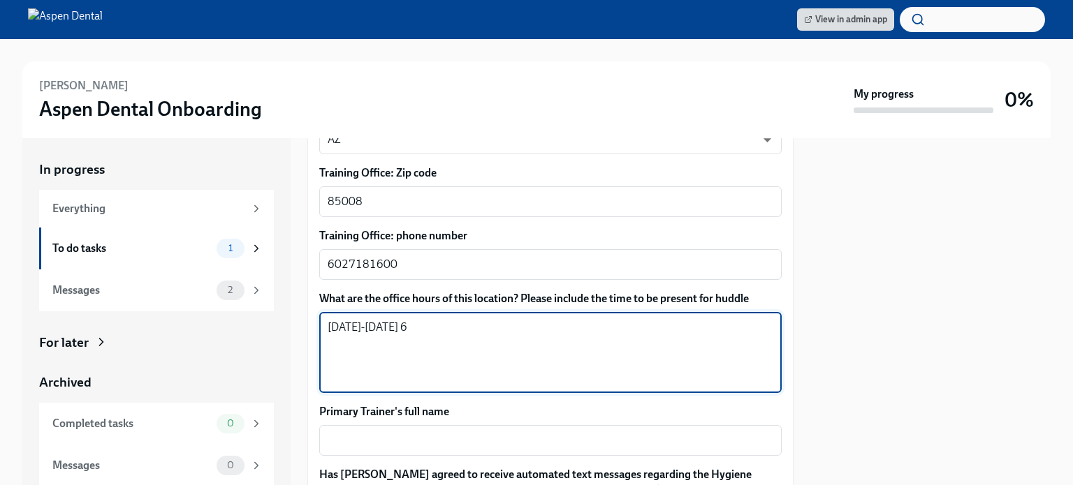
type textarea "[DATE]-[DATE]"
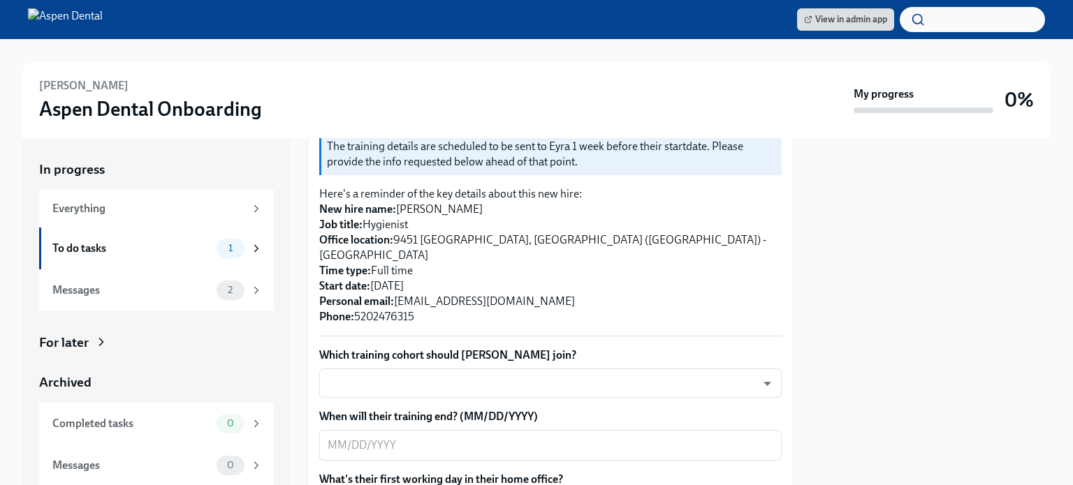
scroll to position [307, 0]
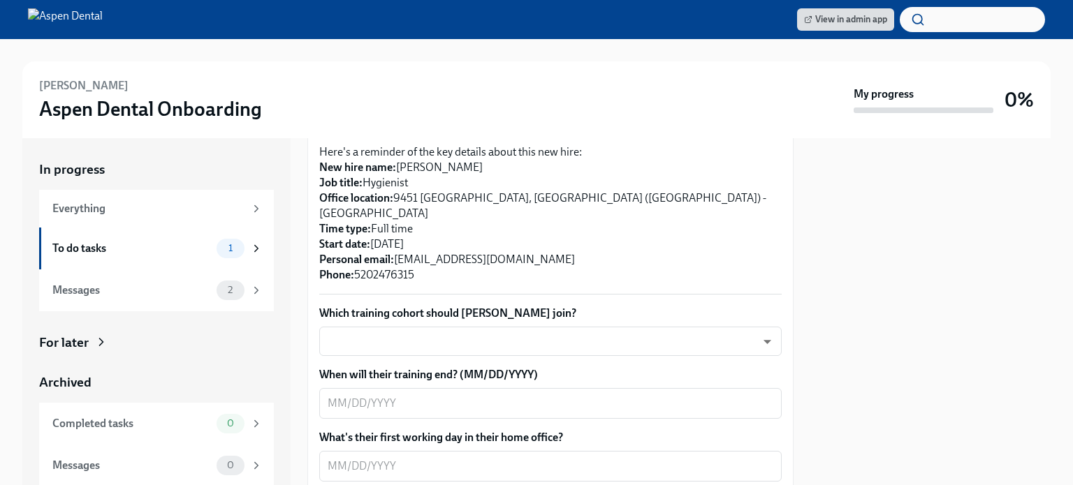
scroll to position [351, 0]
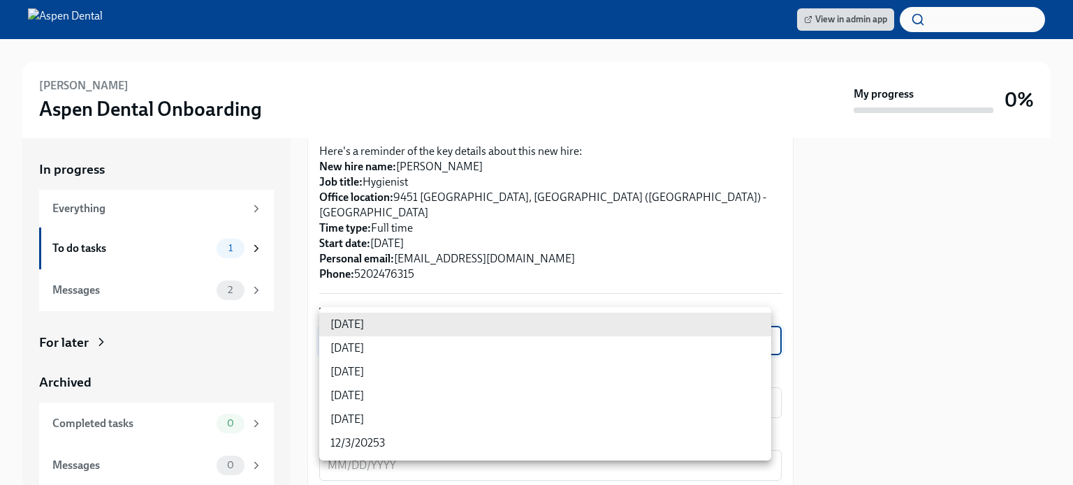
click at [543, 328] on body "View in admin app Eyra Vazquez Aspen Dental Onboarding My progress 0% In progre…" at bounding box center [536, 242] width 1073 height 485
click at [374, 355] on li "[DATE]" at bounding box center [545, 349] width 452 height 24
type input "3nUBSyPo1"
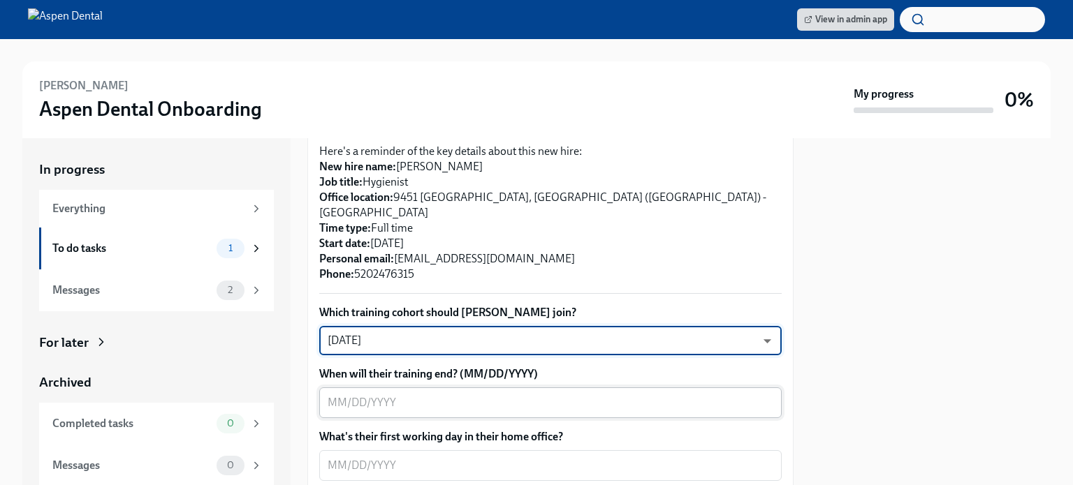
click at [425, 395] on textarea "When will their training end? (MM/DD/YYYY)" at bounding box center [551, 403] width 446 height 17
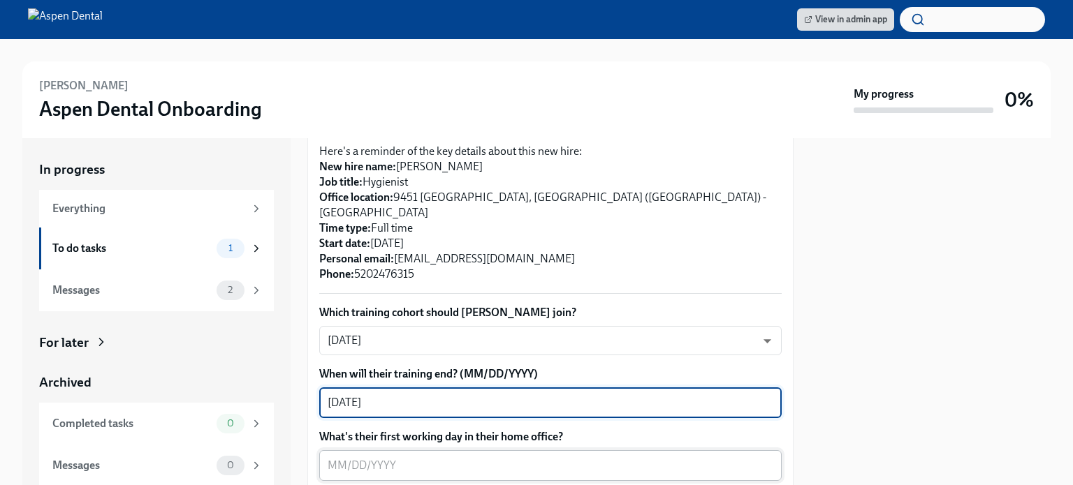
type textarea "[DATE]"
click at [439, 450] on div "x ​" at bounding box center [550, 465] width 462 height 31
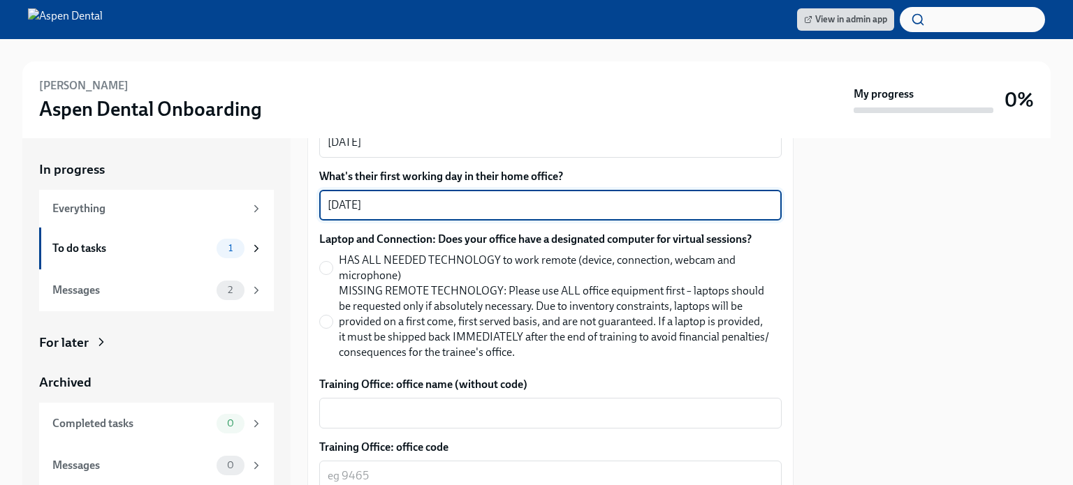
scroll to position [611, 0]
type textarea "[DATE]"
click at [322, 263] on input "HAS ALL NEEDED TECHNOLOGY to work remote (device, connection, webcam and microp…" at bounding box center [326, 269] width 13 height 13
radio input "true"
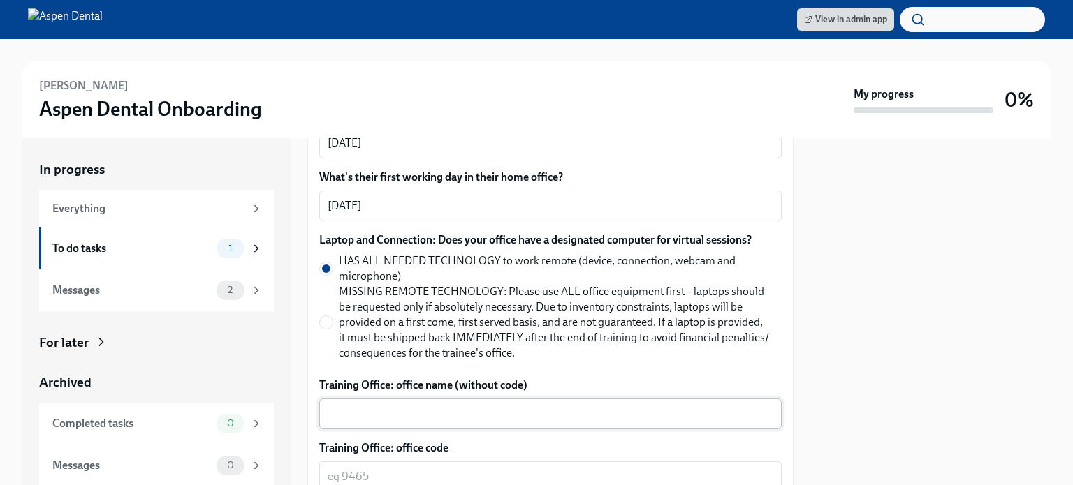
click at [377, 406] on textarea "Training Office: office name (without code)" at bounding box center [551, 414] width 446 height 17
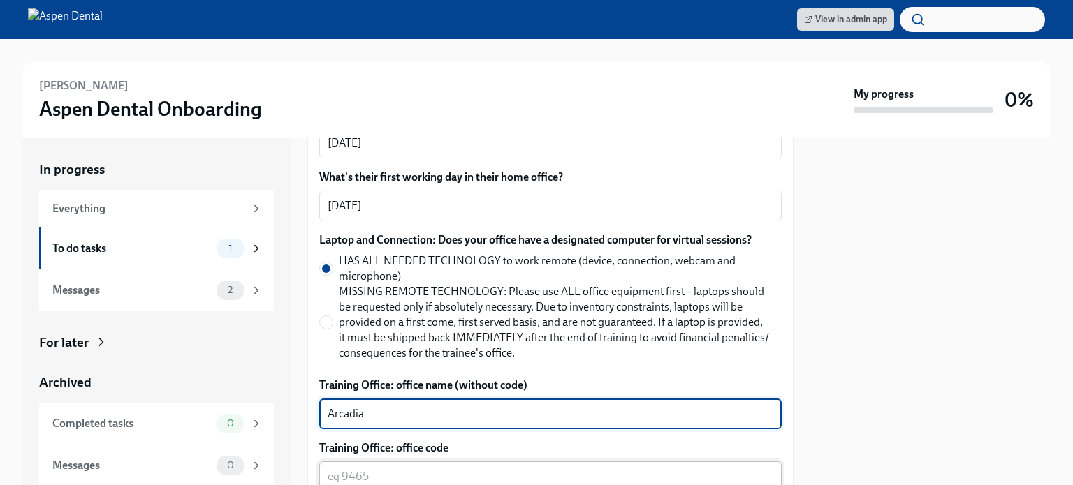
type textarea "Arcadia"
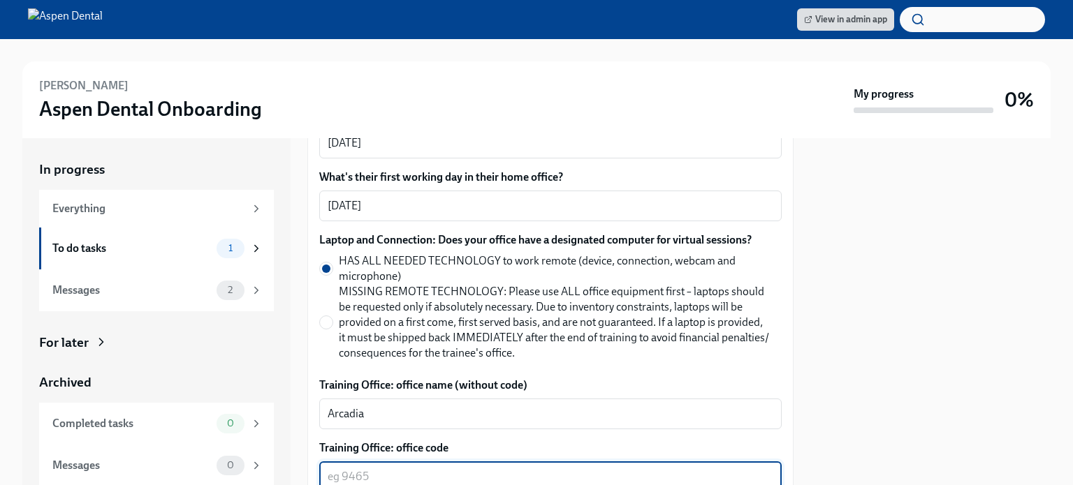
click at [413, 469] on textarea "Training Office: office code" at bounding box center [551, 477] width 446 height 17
type textarea "9451"
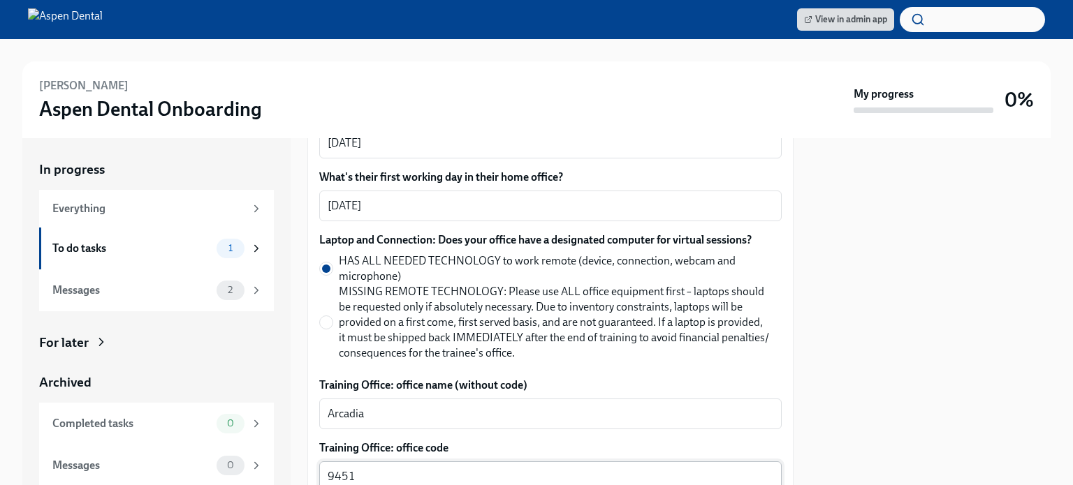
scroll to position [823, 0]
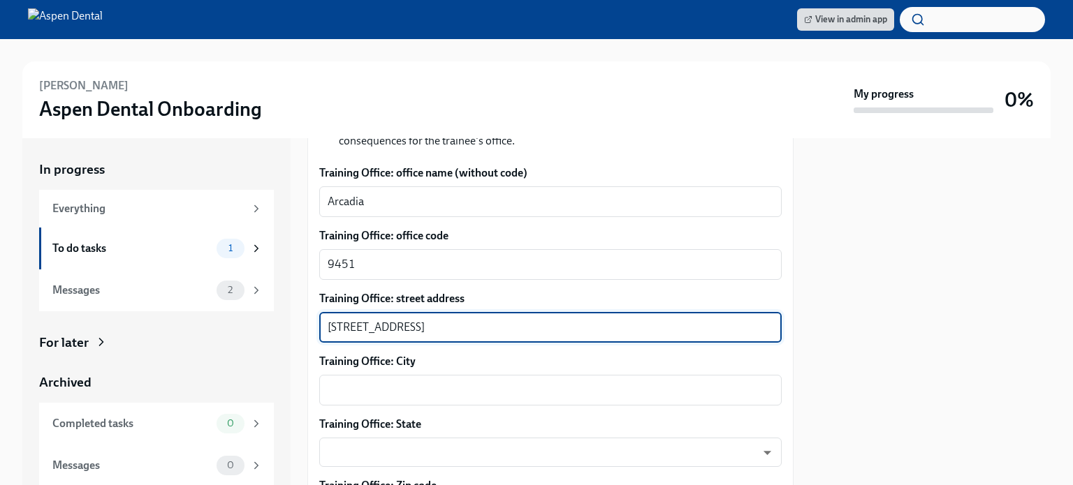
type textarea "[STREET_ADDRESS]"
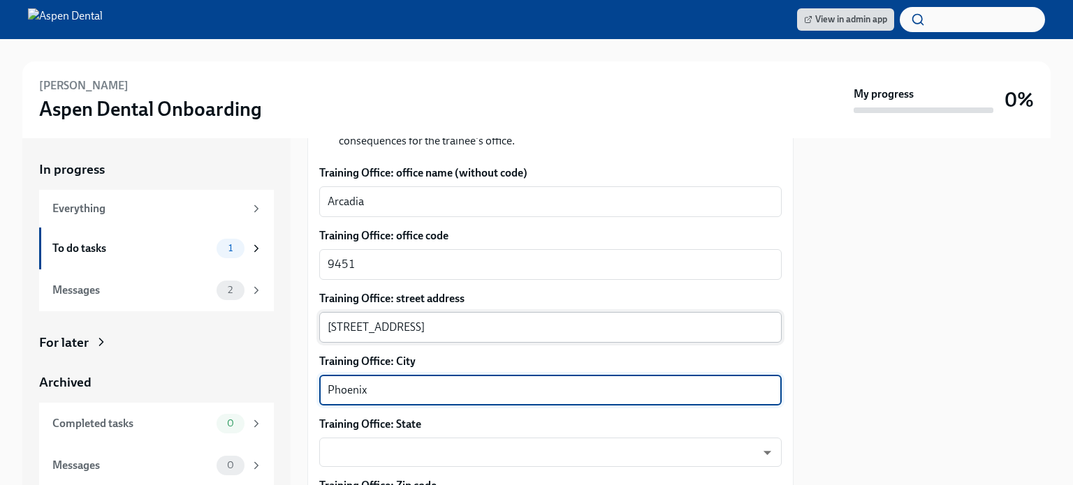
type textarea "Phoenix"
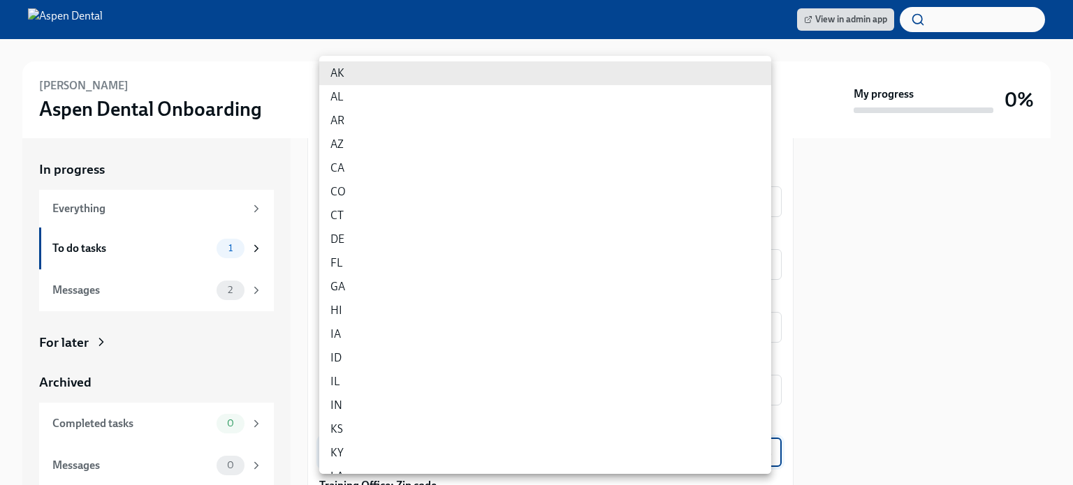
click at [493, 446] on body "View in admin app [PERSON_NAME] Dental Onboarding My progress 0% In progress Ev…" at bounding box center [536, 242] width 1073 height 485
click at [351, 147] on li "AZ" at bounding box center [545, 145] width 452 height 24
type input "wKC9YTiGl"
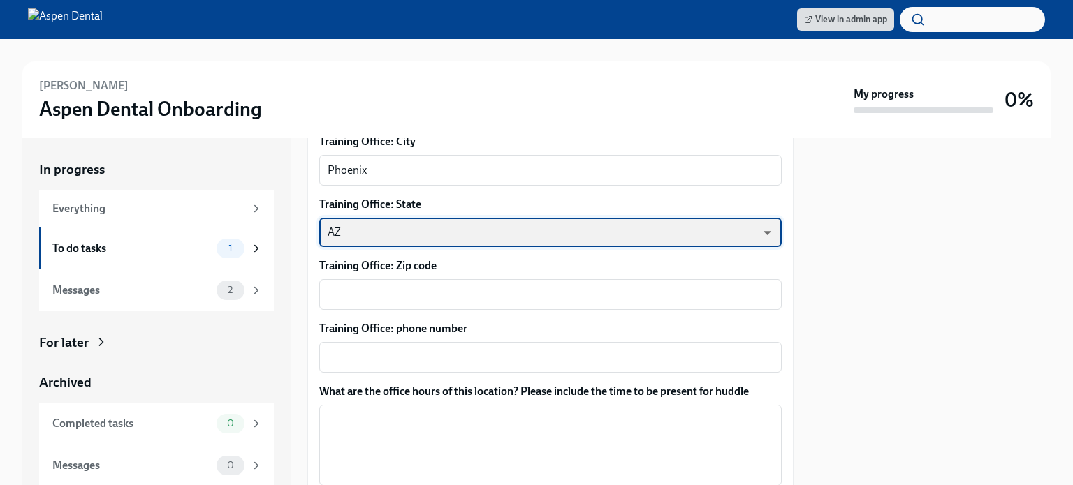
scroll to position [1044, 0]
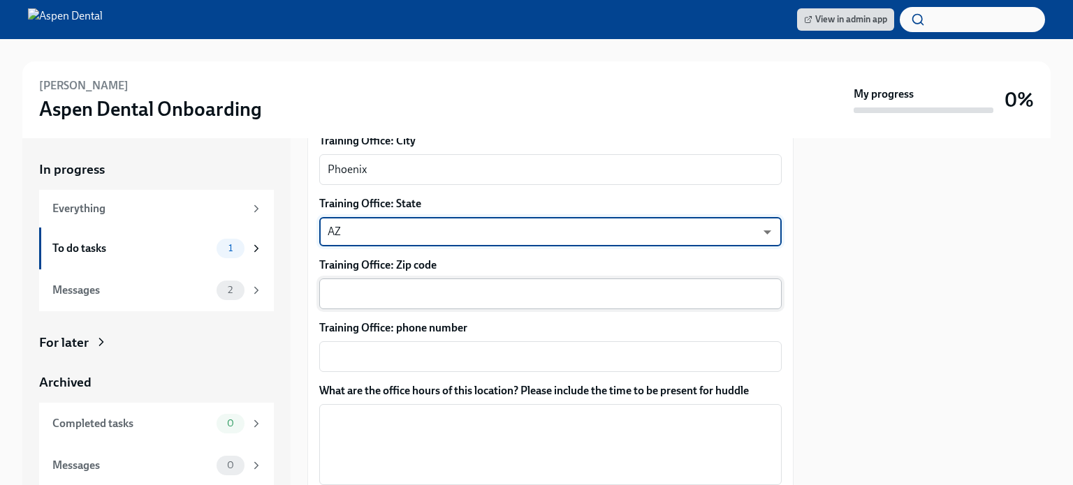
click at [426, 286] on textarea "Training Office: Zip code" at bounding box center [551, 294] width 446 height 17
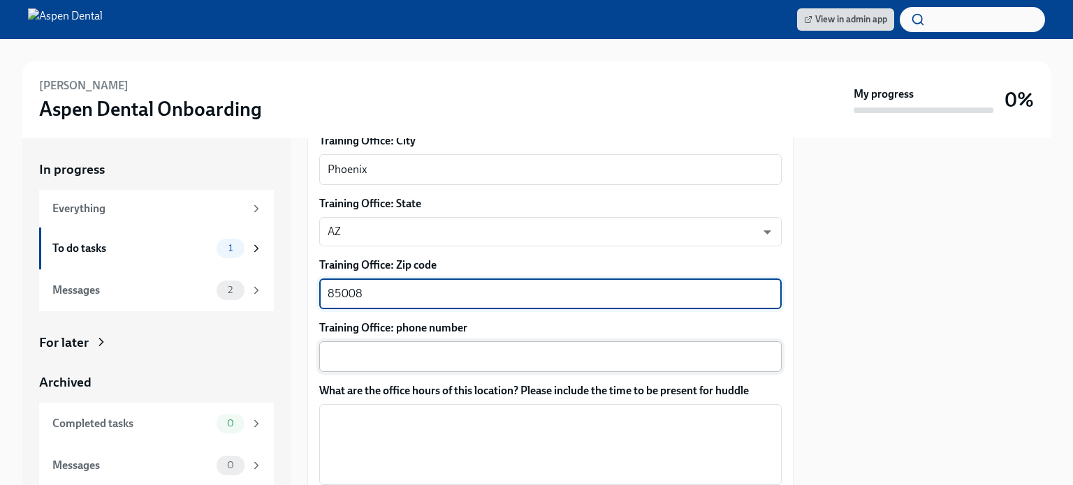
type textarea "85008"
click at [446, 348] on textarea "Training Office: phone number" at bounding box center [551, 356] width 446 height 17
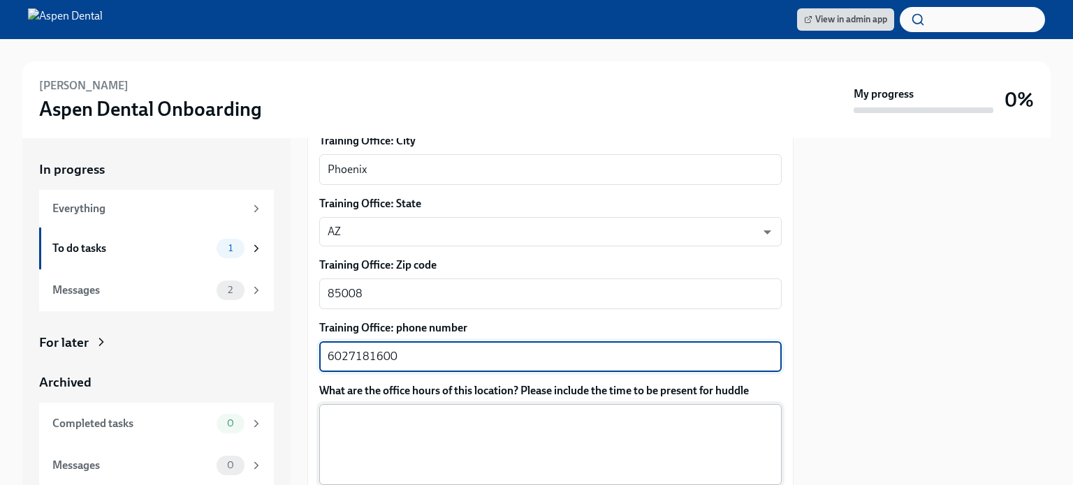
type textarea "6027181600"
click at [450, 432] on textarea "What are the office hours of this location? Please include the time to be prese…" at bounding box center [551, 444] width 446 height 67
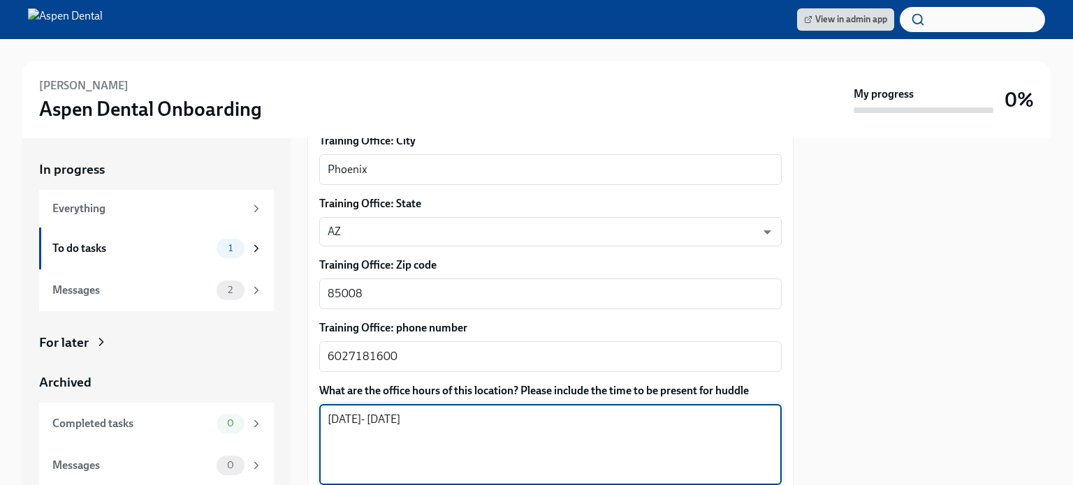
click at [442, 411] on textarea "Monday- Thursday" at bounding box center [551, 444] width 446 height 67
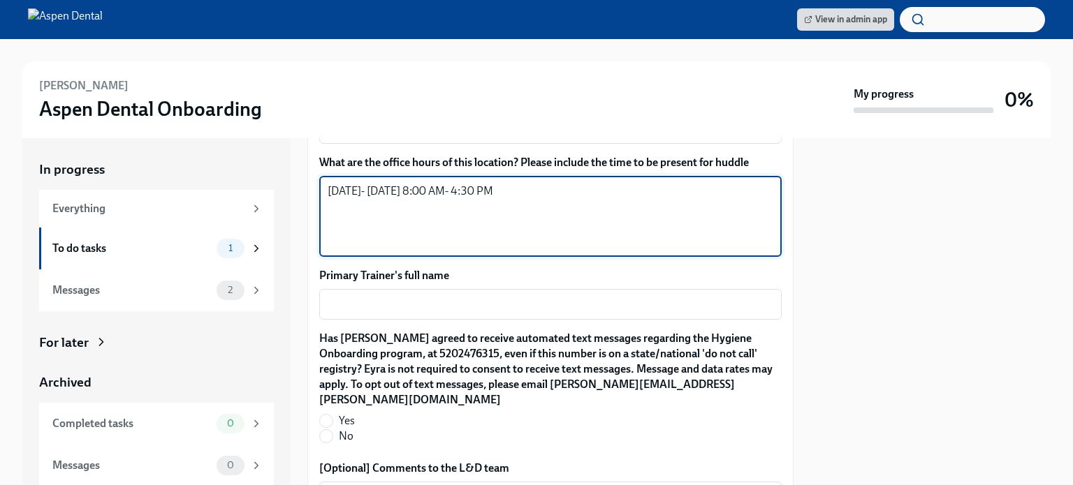
scroll to position [1275, 0]
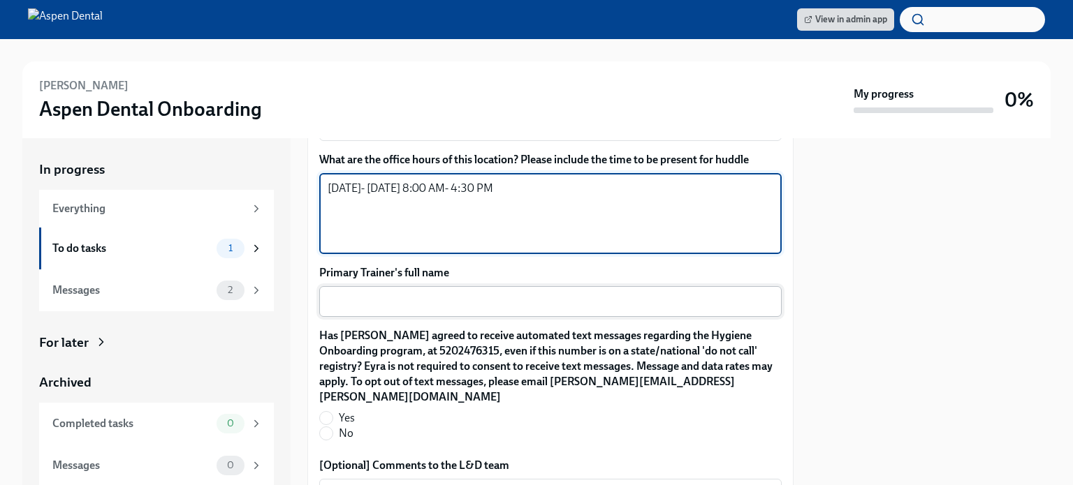
type textarea "Monday- Thursday 8:00 AM- 4:30 PM"
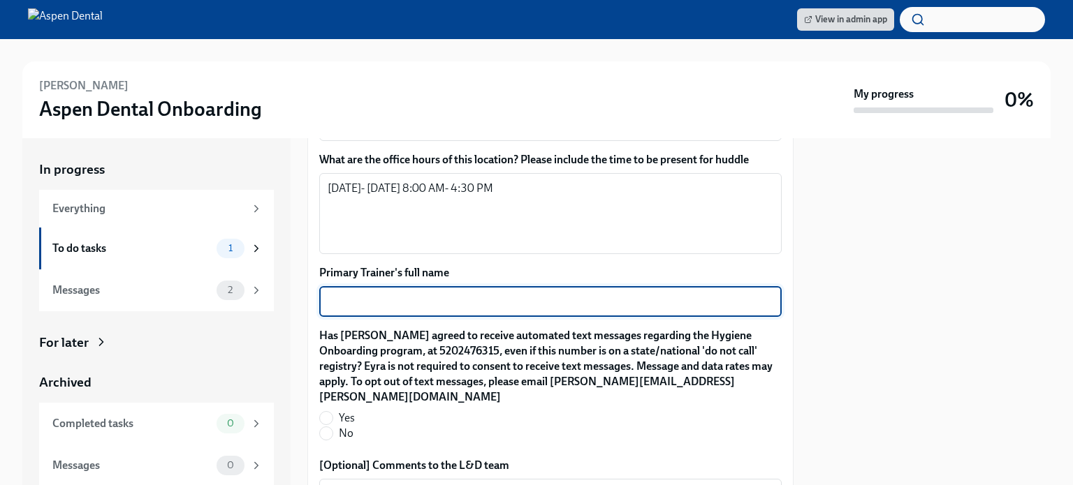
click at [434, 293] on textarea "Primary Trainer's full name" at bounding box center [551, 301] width 446 height 17
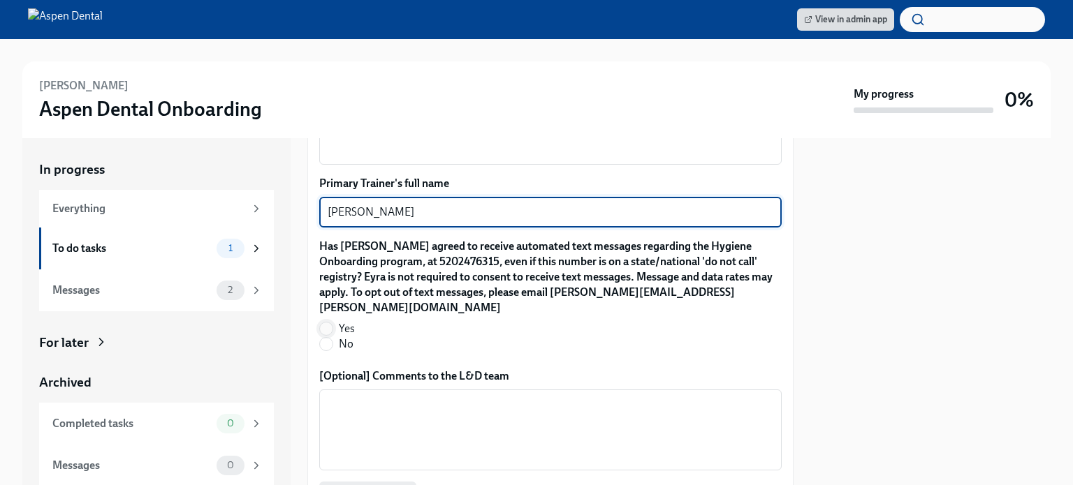
type textarea "Kailey Wilson"
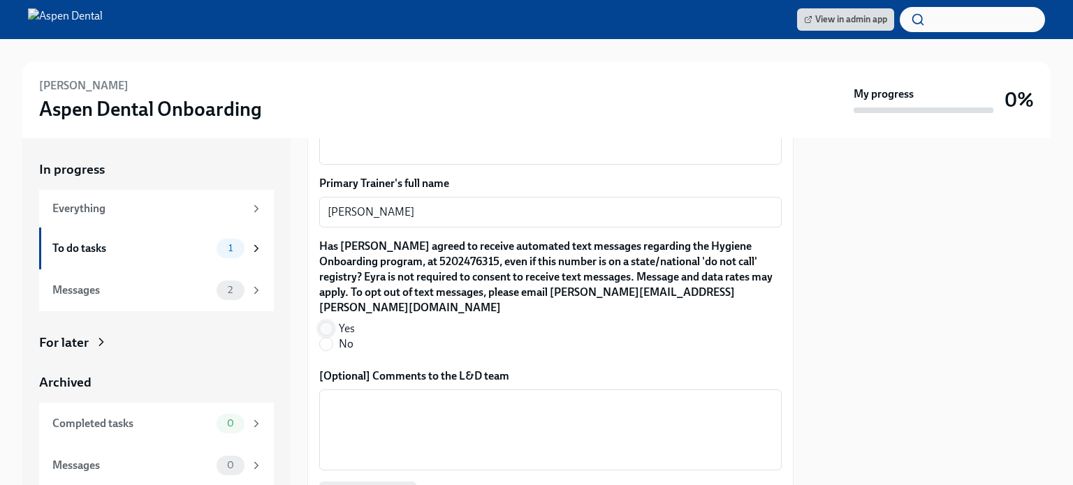
click at [323, 323] on input "Yes" at bounding box center [326, 329] width 13 height 13
radio input "true"
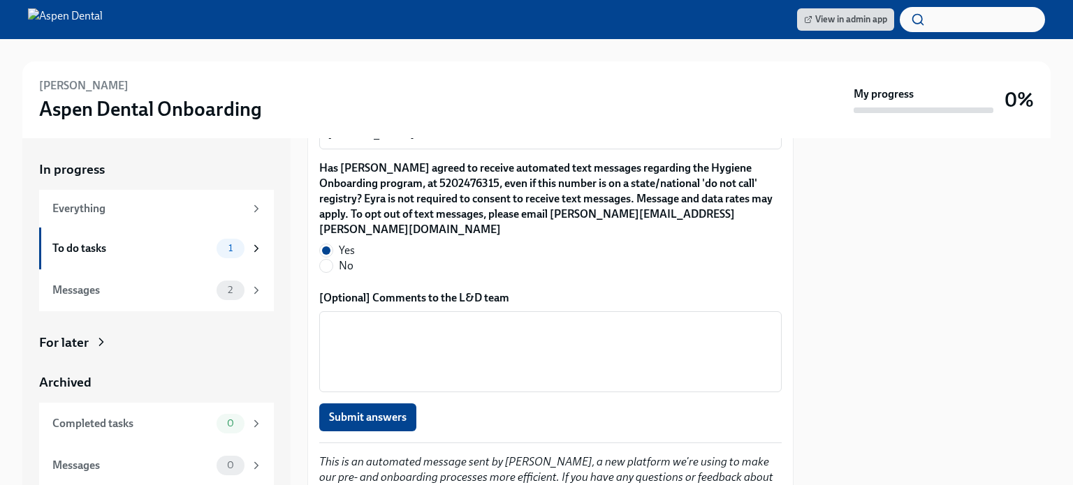
scroll to position [1443, 0]
click at [380, 410] on span "Submit answers" at bounding box center [368, 417] width 78 height 14
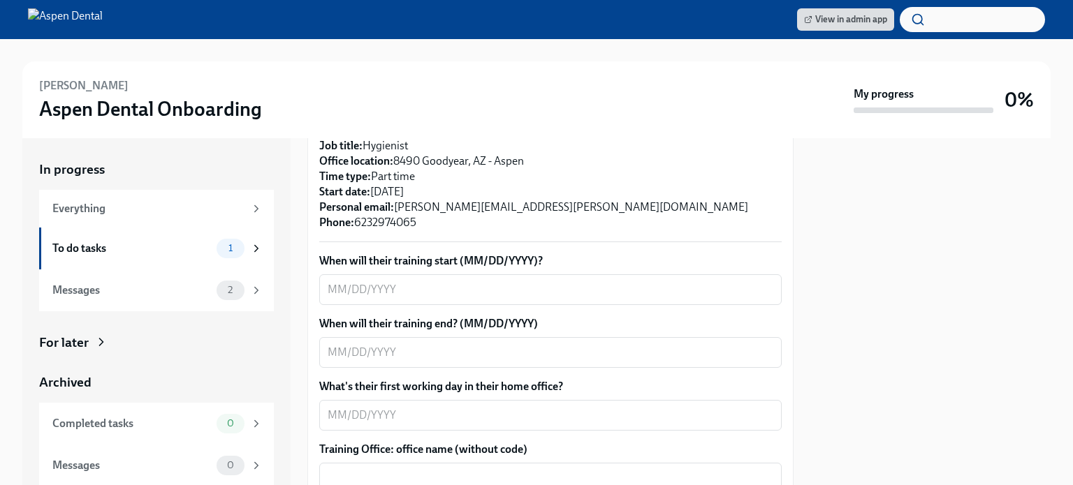
scroll to position [358, 0]
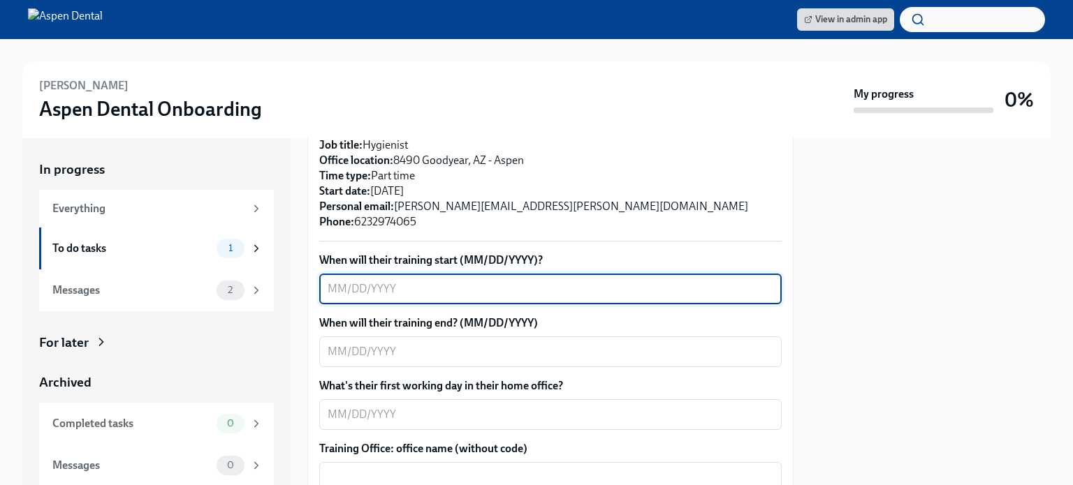
click at [522, 282] on textarea "When will their training start (MM/DD/YYYY)?" at bounding box center [551, 289] width 446 height 17
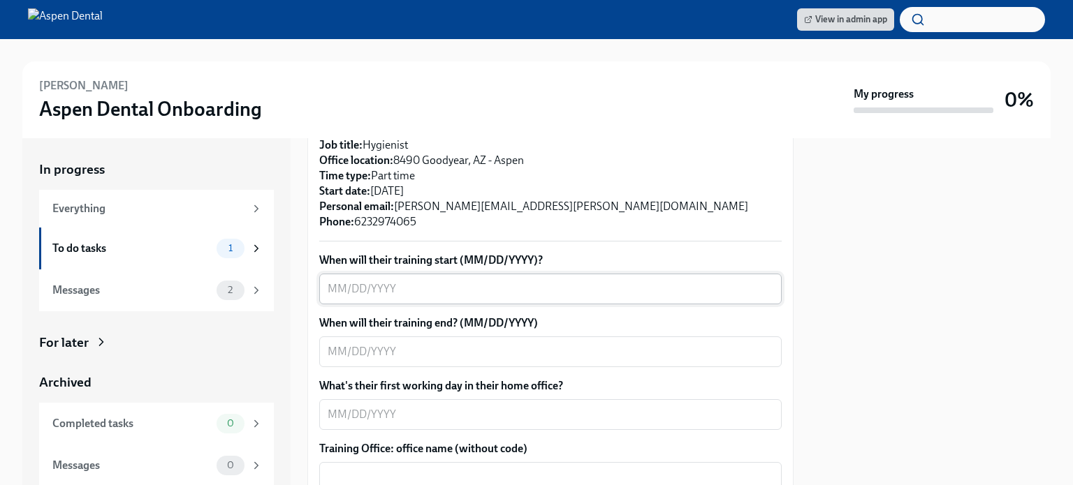
click at [492, 279] on div "x ​" at bounding box center [550, 289] width 462 height 31
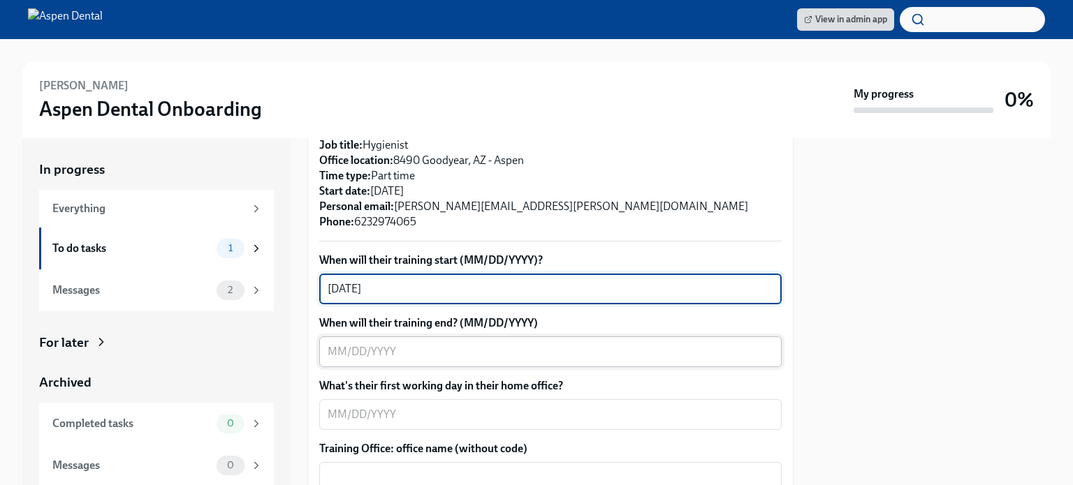
type textarea "09/19/2025"
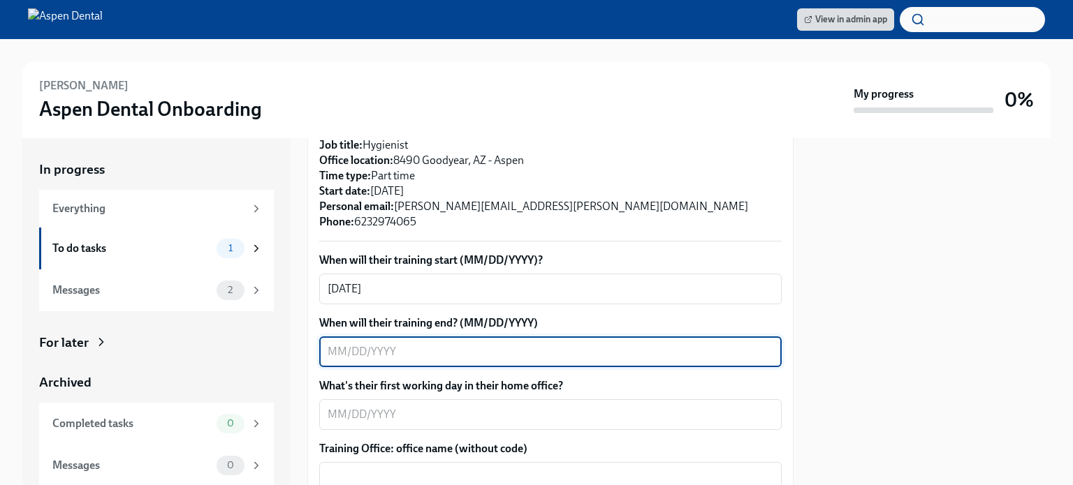
click at [509, 355] on textarea "When will their training end? (MM/DD/YYYY)" at bounding box center [551, 352] width 446 height 17
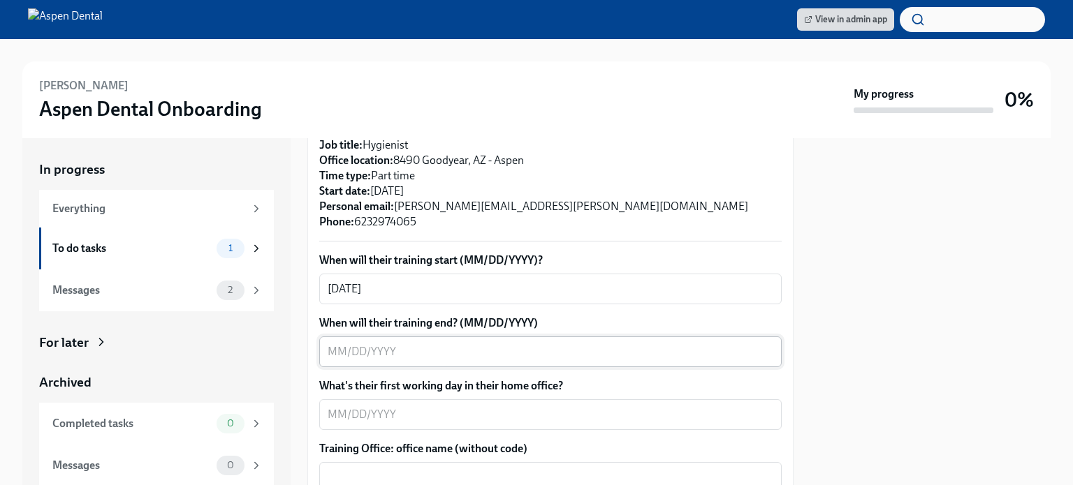
click at [626, 358] on textarea "When will their training end? (MM/DD/YYYY)" at bounding box center [551, 352] width 446 height 17
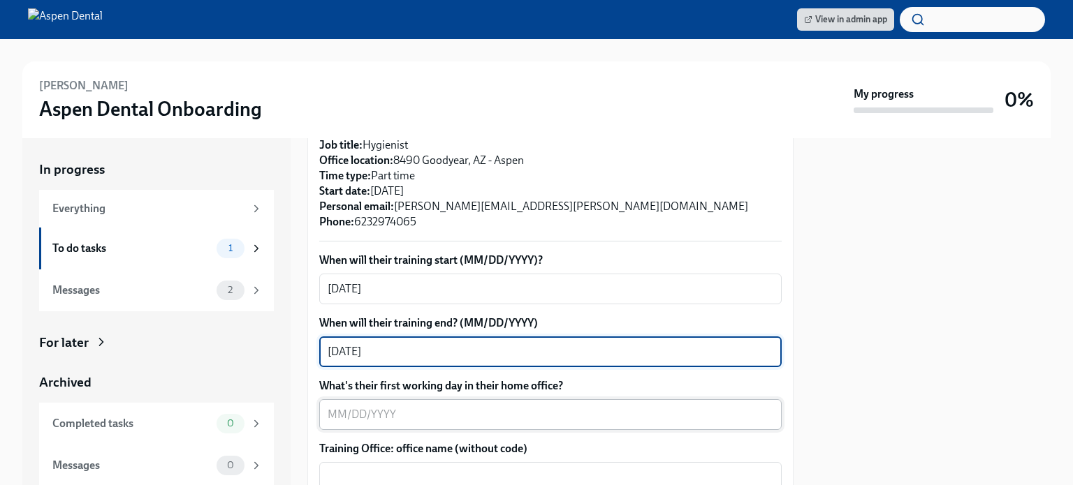
type textarea "[DATE]"
click at [536, 412] on textarea "What's their first working day in their home office?" at bounding box center [551, 414] width 446 height 17
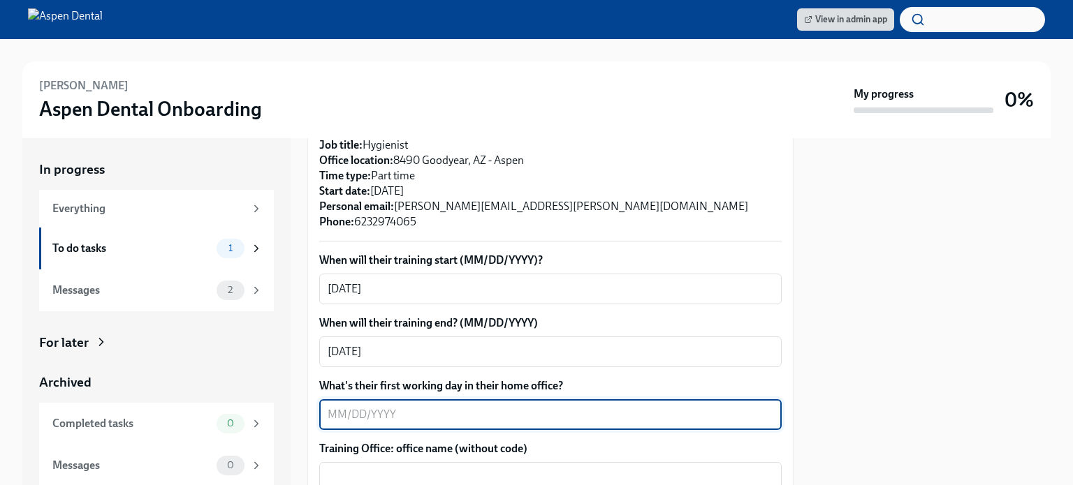
click at [493, 411] on textarea "What's their first working day in their home office?" at bounding box center [551, 414] width 446 height 17
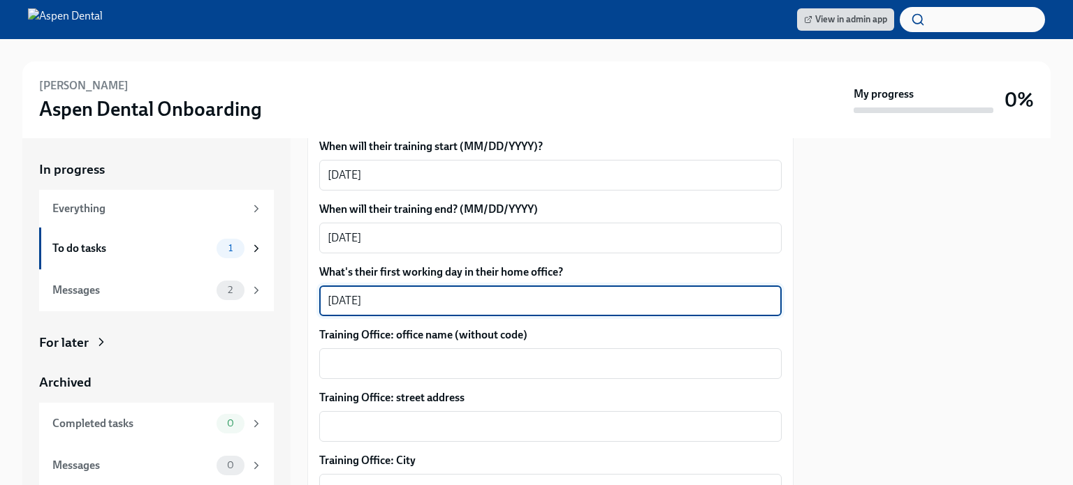
scroll to position [472, 0]
type textarea "10/3/2025"
click at [497, 358] on textarea "Training Office: office name (without code)" at bounding box center [551, 363] width 446 height 17
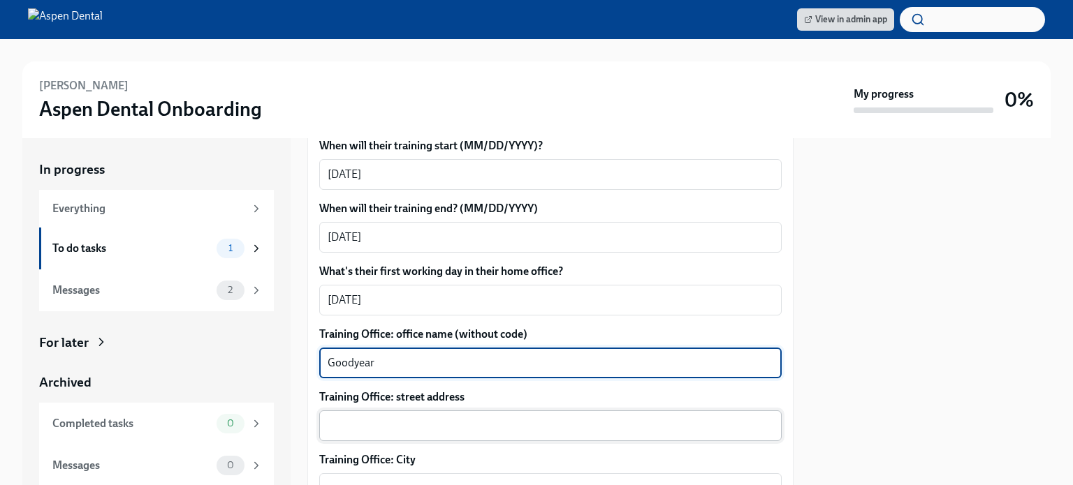
type textarea "Goodyear"
click at [497, 430] on textarea "Training Office: street address" at bounding box center [551, 426] width 446 height 17
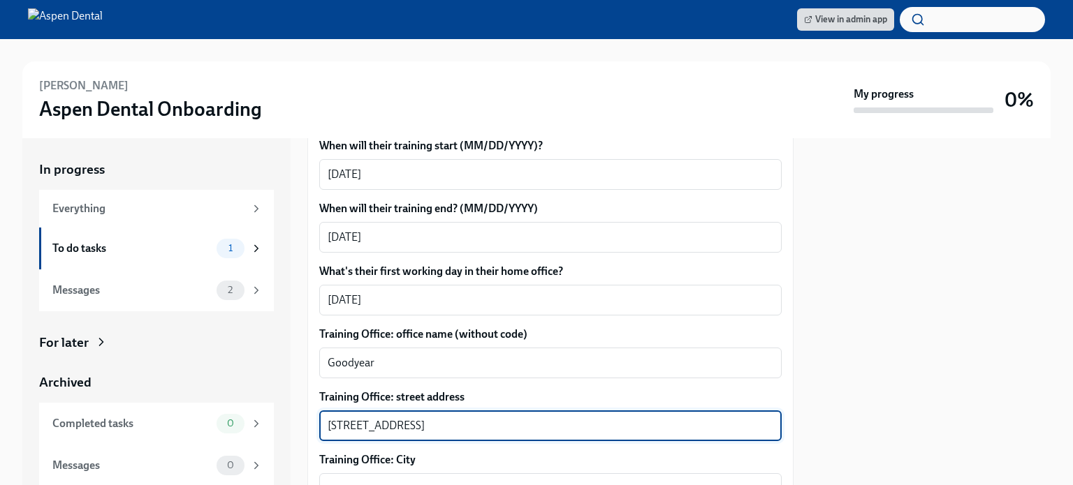
scroll to position [531, 0]
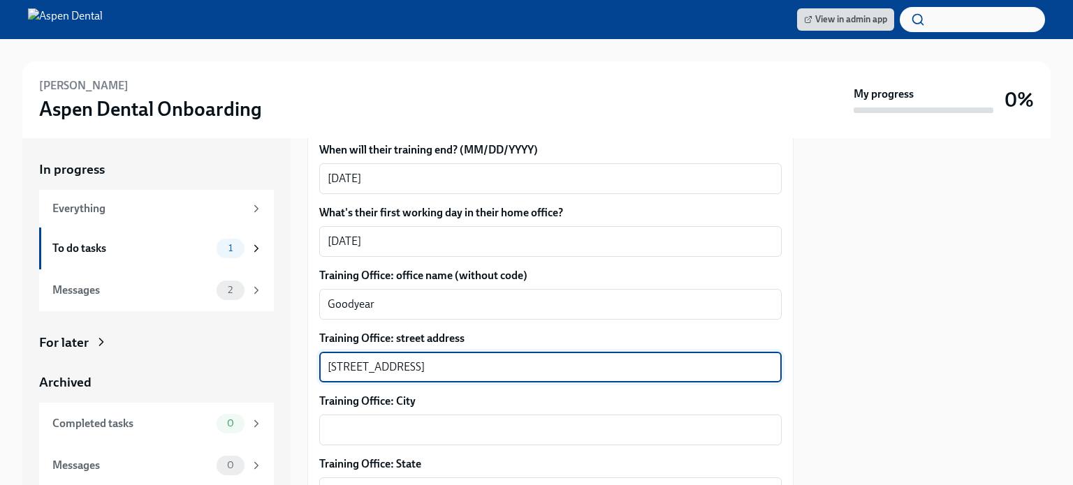
type textarea "15530 W Roosevelt St Ste E106"
click at [469, 434] on textarea "Training Office: City" at bounding box center [551, 430] width 446 height 17
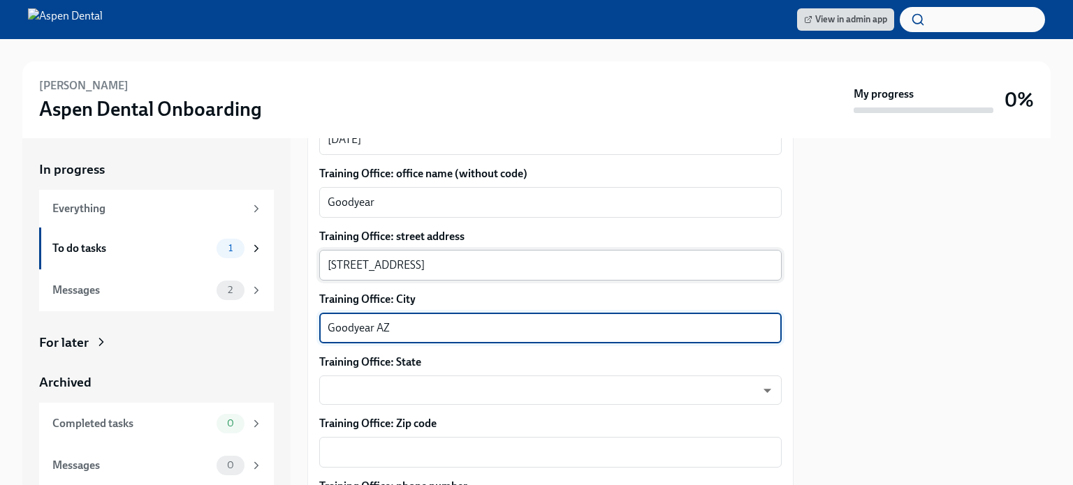
scroll to position [631, 0]
type textarea "Goodyear"
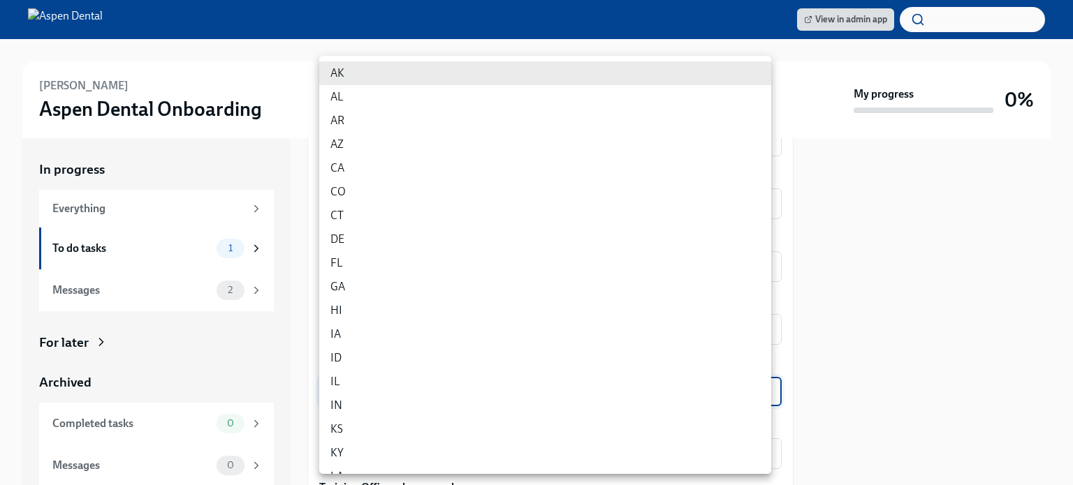
click at [425, 388] on body "View in admin app Kammy Pena Aspen Dental Onboarding My progress 0% In progress…" at bounding box center [536, 242] width 1073 height 485
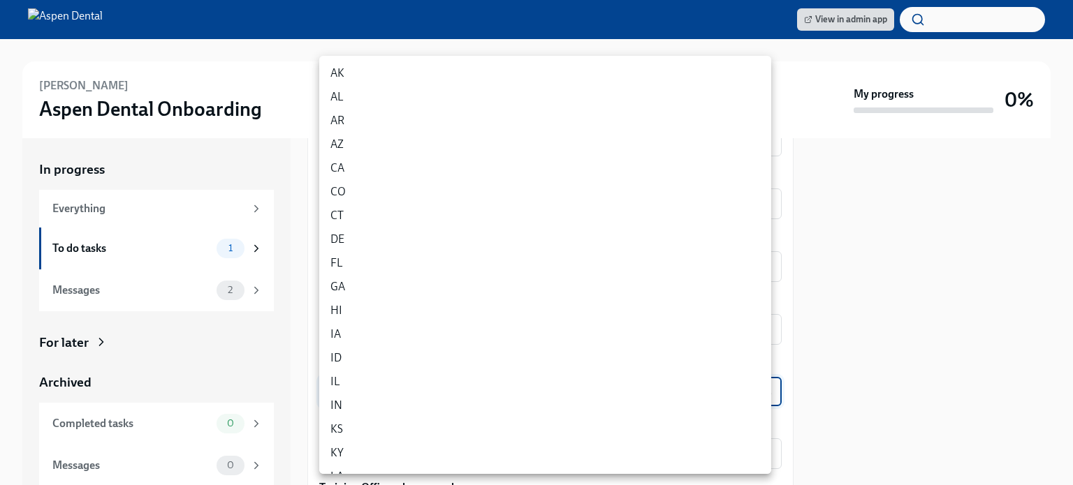
click at [351, 150] on li "AZ" at bounding box center [545, 145] width 452 height 24
type input "wKC9YTiGl"
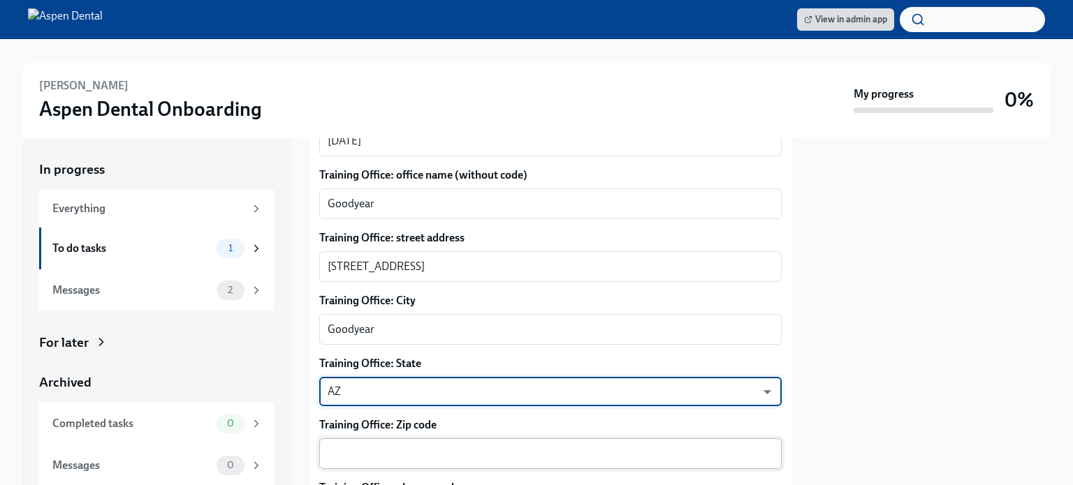
click at [405, 447] on textarea "Training Office: Zip code" at bounding box center [551, 454] width 446 height 17
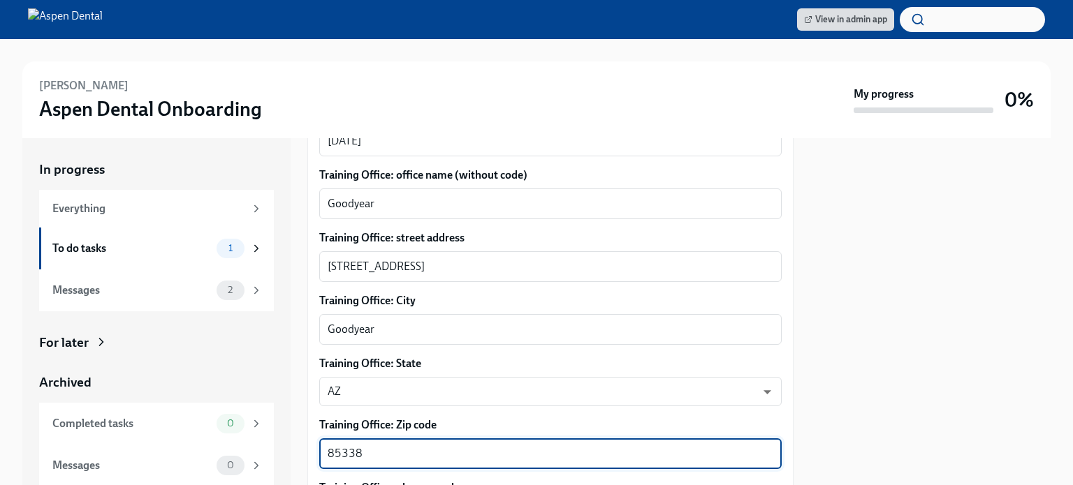
type textarea "85338"
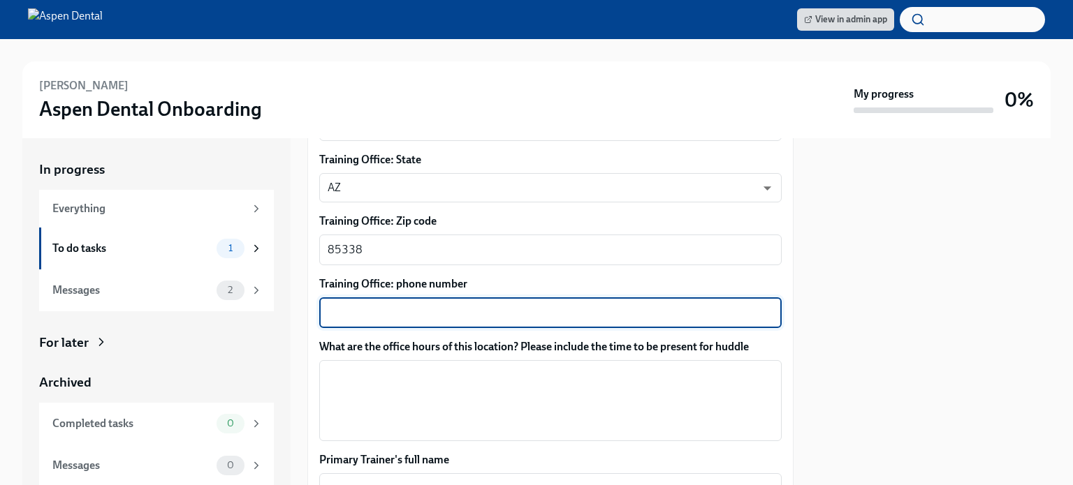
click at [413, 313] on textarea "Training Office: phone number" at bounding box center [551, 312] width 446 height 17
type textarea "623-386-8333"
click at [425, 408] on textarea "What are the office hours of this location? Please include the time to be prese…" at bounding box center [551, 400] width 446 height 67
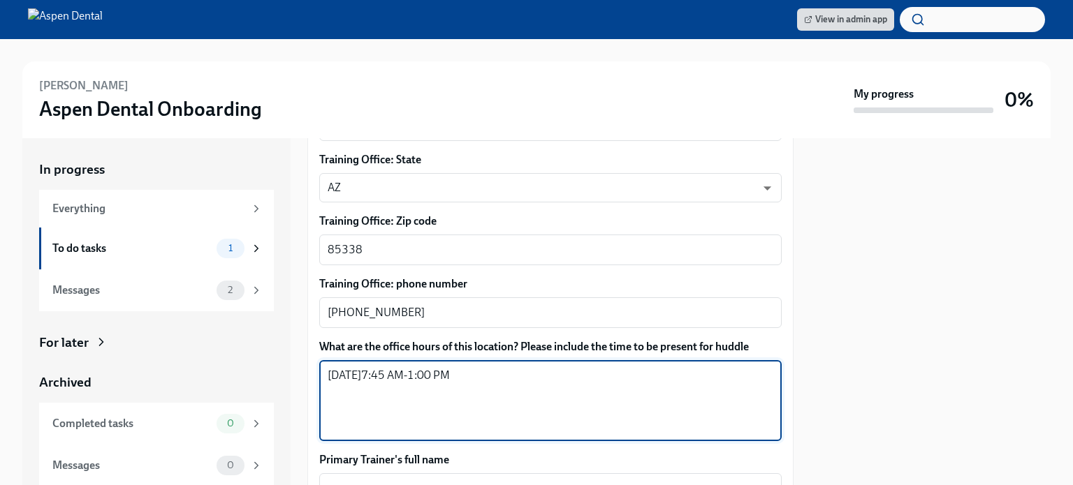
drag, startPoint x: 355, startPoint y: 376, endPoint x: 261, endPoint y: 376, distance: 94.3
click at [261, 376] on div "In progress Everything To do tasks 1 Messages 2 For later Archived Completed ta…" at bounding box center [536, 311] width 1028 height 347
click at [490, 374] on textarea "Saturday 7:45 AM-1:00 PM" at bounding box center [551, 400] width 446 height 67
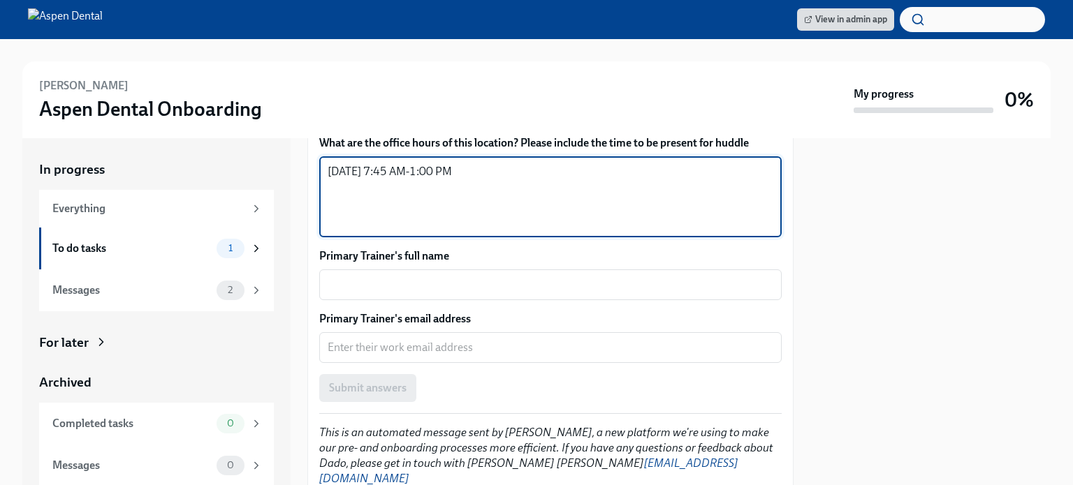
scroll to position [1041, 0]
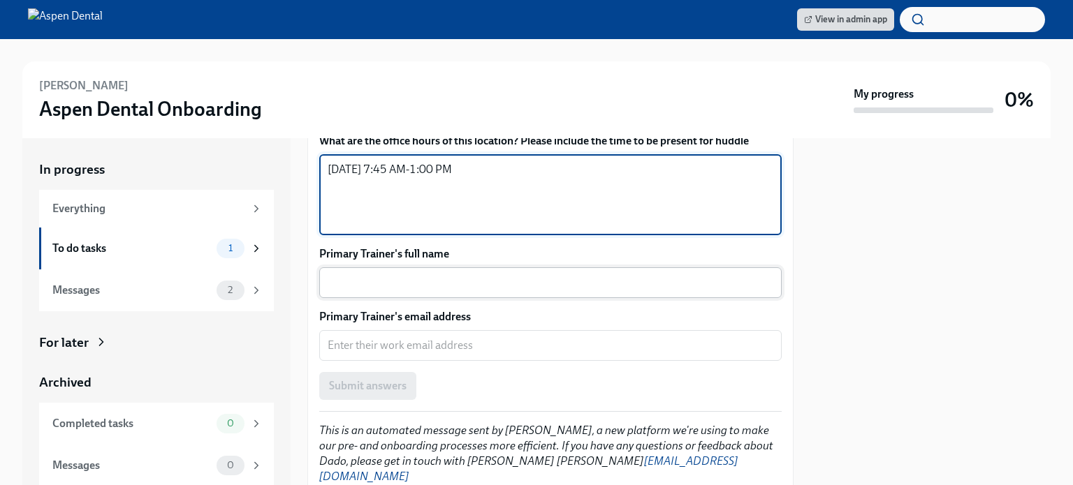
type textarea "Saturday 7:45 AM-1:00 PM"
click at [466, 285] on textarea "Primary Trainer's full name" at bounding box center [551, 282] width 446 height 17
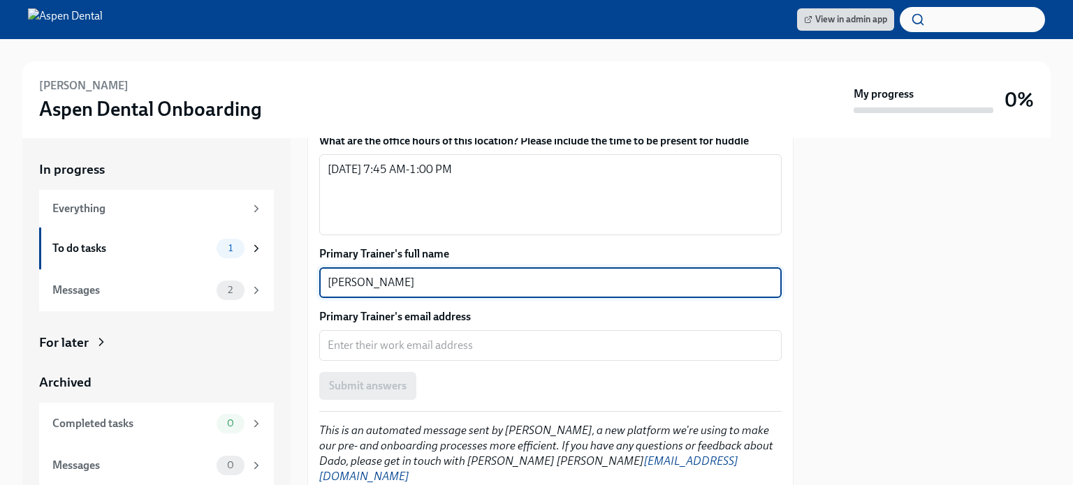
click at [337, 280] on textarea "monique Russel" at bounding box center [551, 282] width 446 height 17
click at [467, 285] on textarea "Monique Russel" at bounding box center [551, 282] width 446 height 17
type textarea "Monique Russell"
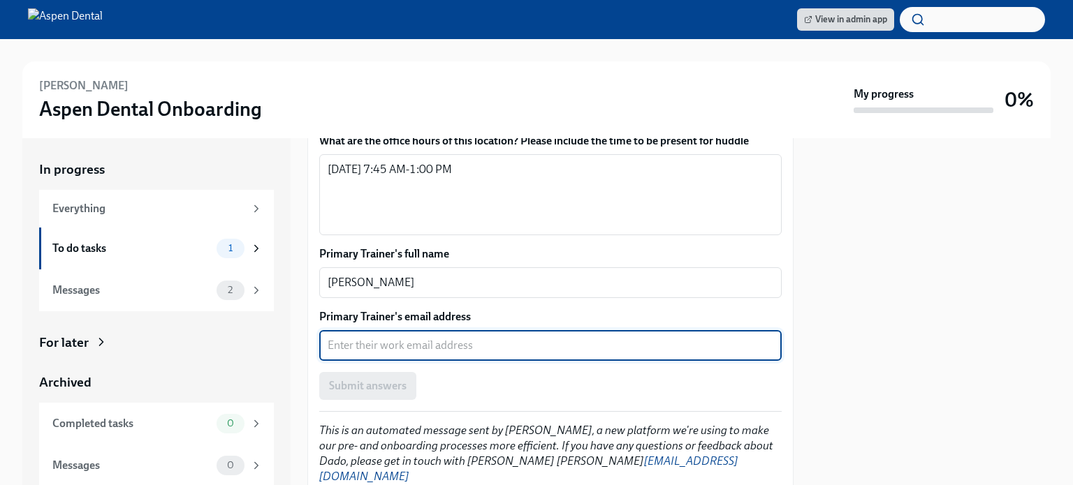
click at [402, 346] on textarea "Primary Trainer's email address" at bounding box center [551, 345] width 446 height 17
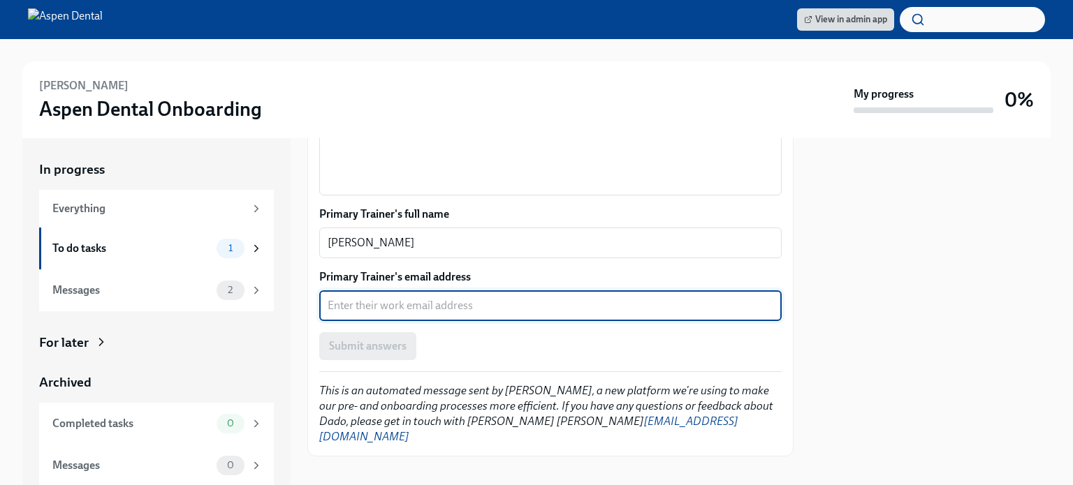
scroll to position [1080, 0]
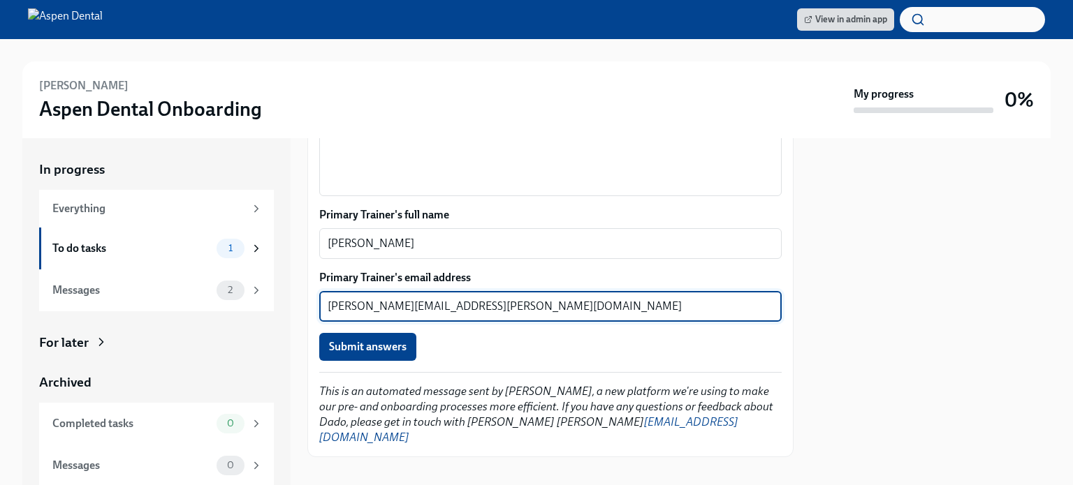
type textarea "monique.russell@aspendental.com"
click at [513, 348] on div "Submit answers" at bounding box center [550, 347] width 462 height 28
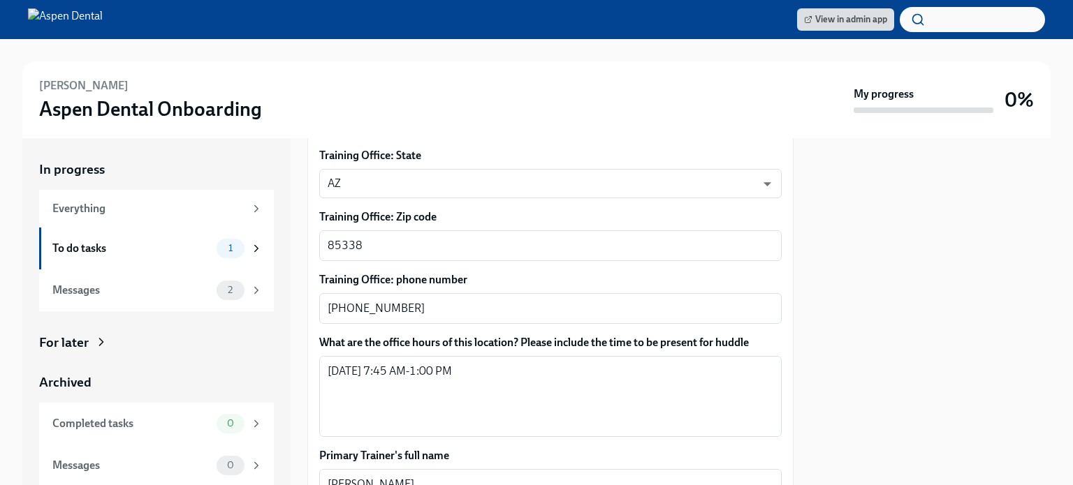
scroll to position [1081, 0]
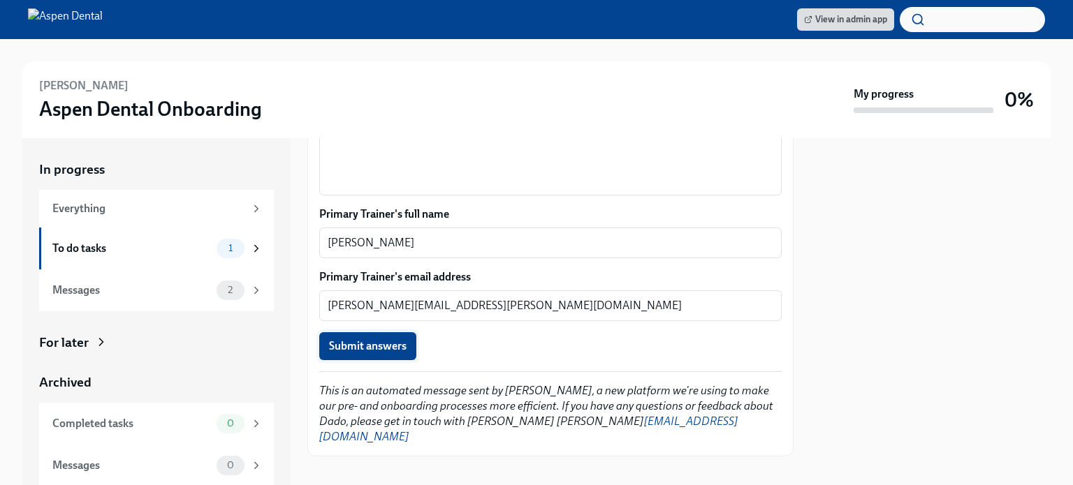
click at [373, 355] on button "Submit answers" at bounding box center [367, 346] width 97 height 28
